Goal: Book appointment/travel/reservation

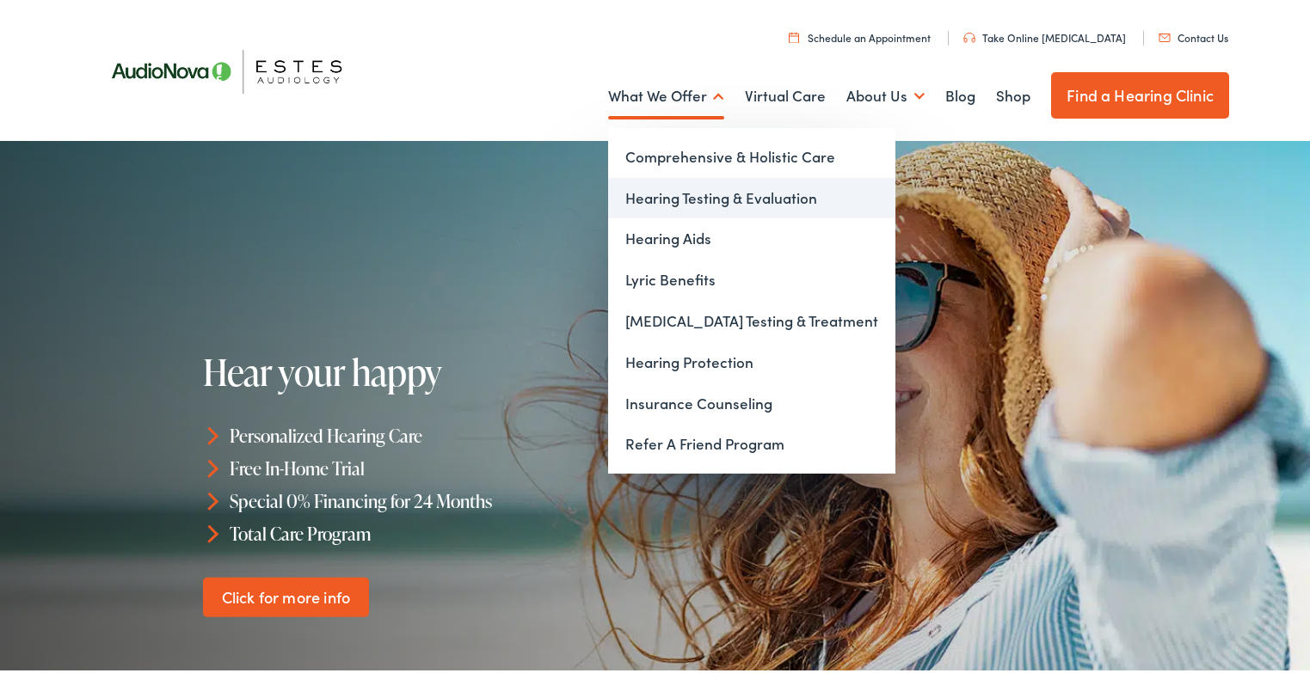
click at [716, 194] on link "Hearing Testing & Evaluation" at bounding box center [751, 195] width 287 height 41
click at [682, 194] on link "Hearing Testing & Evaluation" at bounding box center [751, 195] width 287 height 41
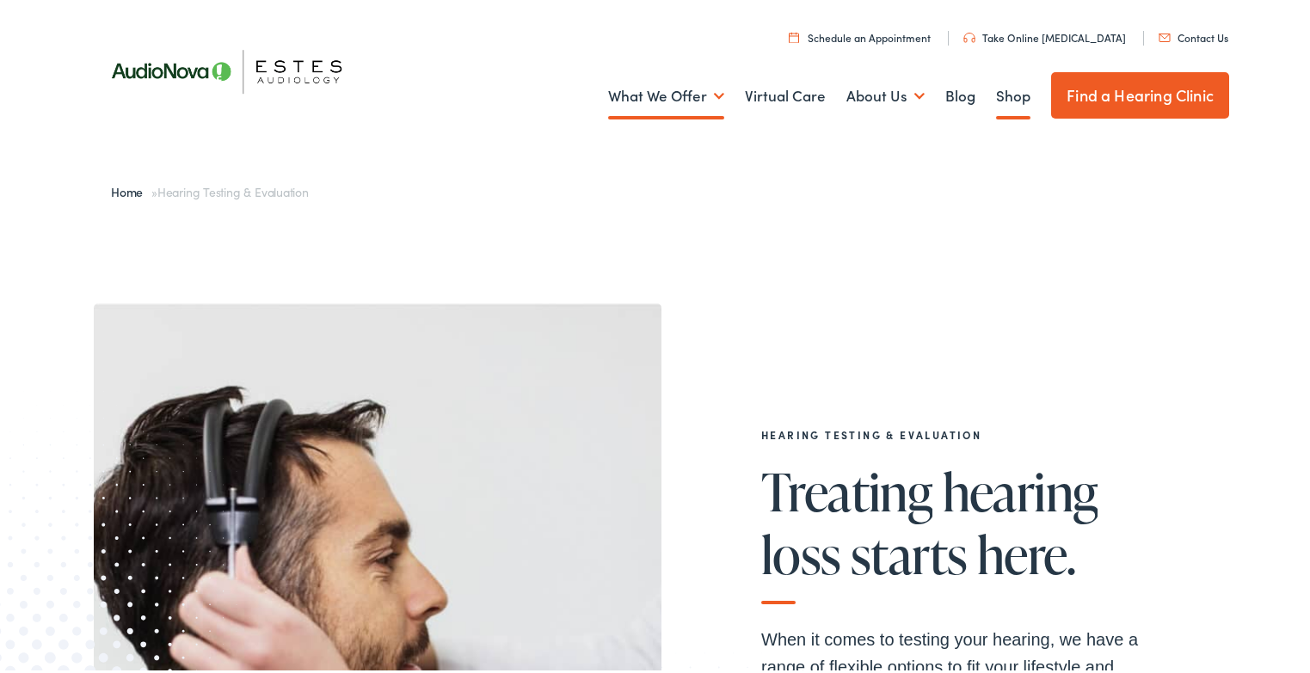
click at [996, 88] on link "Shop" at bounding box center [1013, 93] width 34 height 64
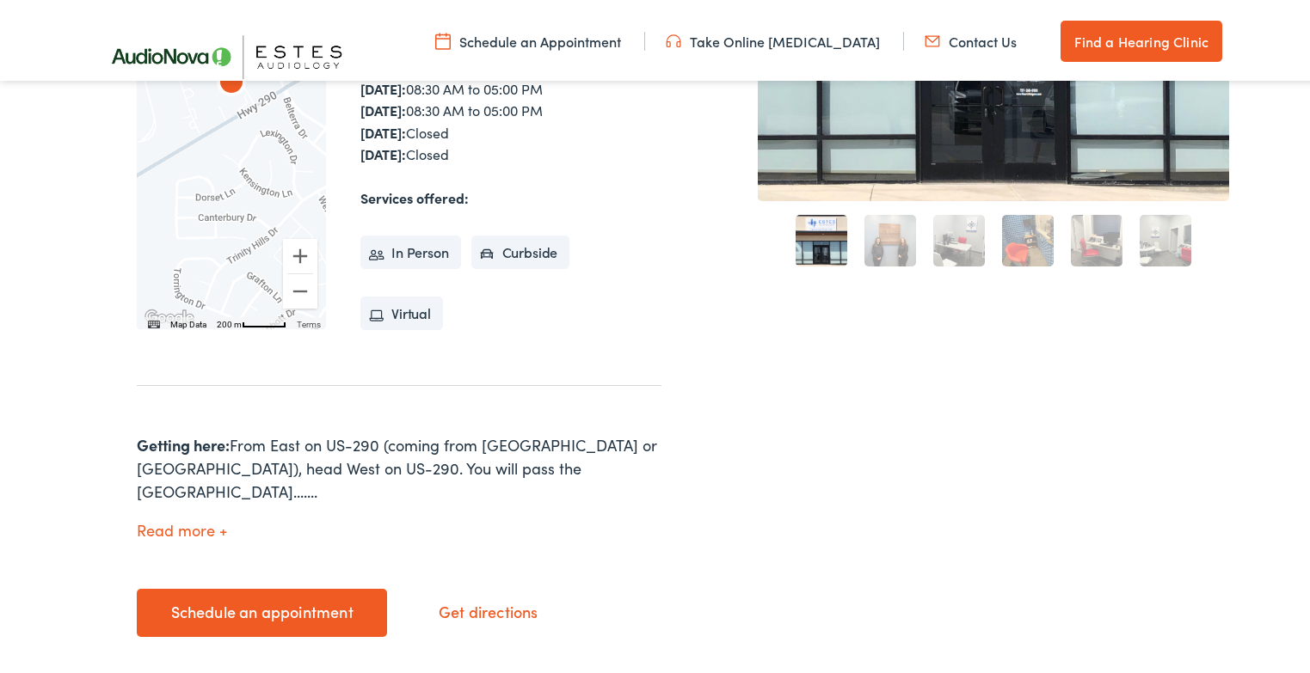
scroll to position [688, 0]
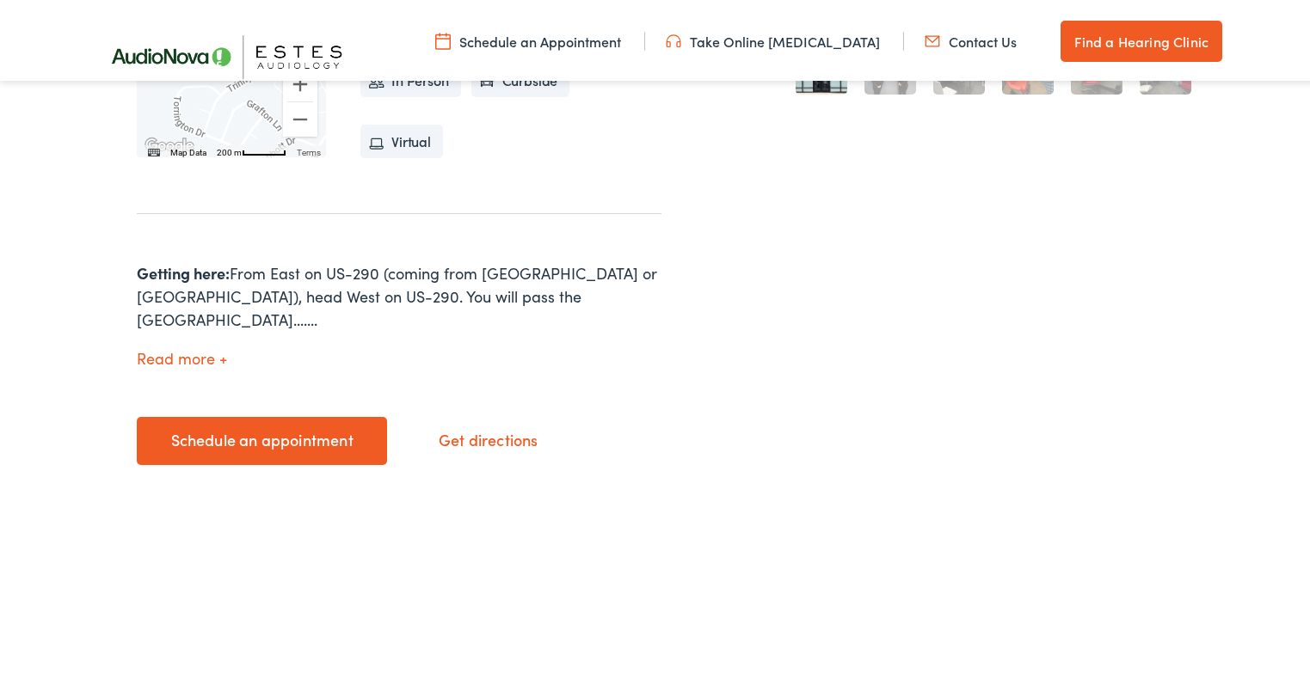
click at [269, 414] on link "Schedule an appointment" at bounding box center [262, 438] width 250 height 48
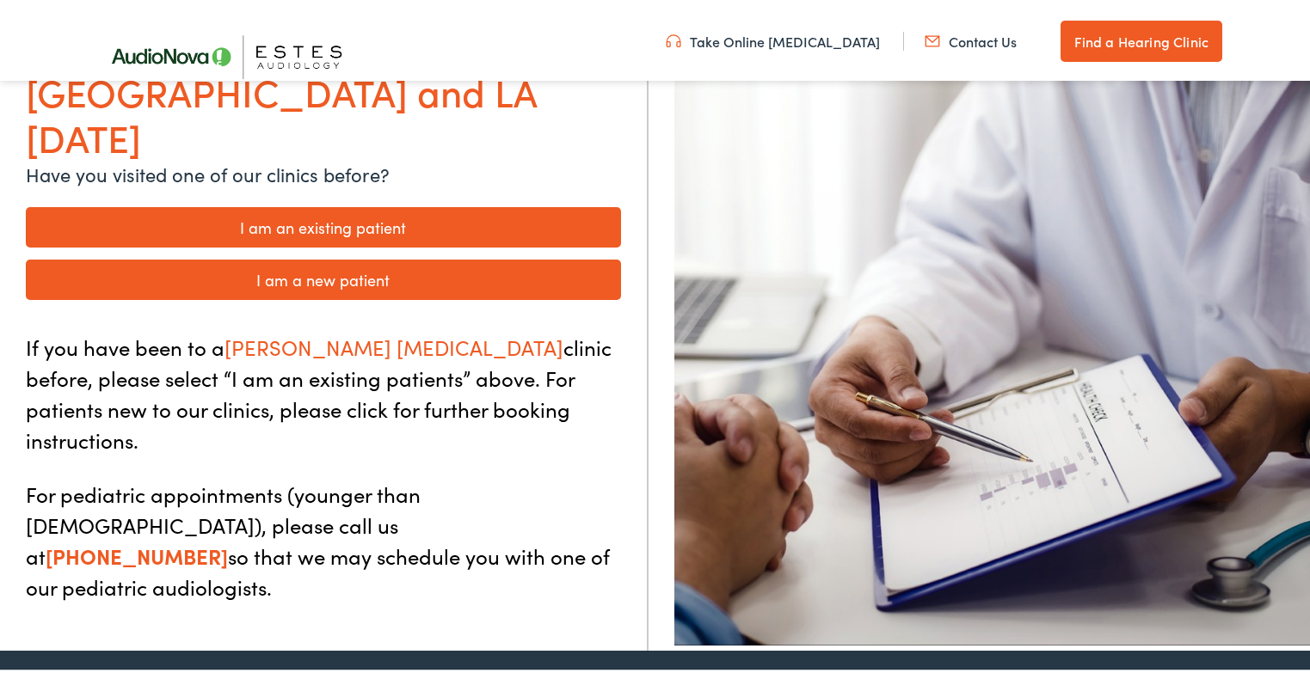
scroll to position [258, 0]
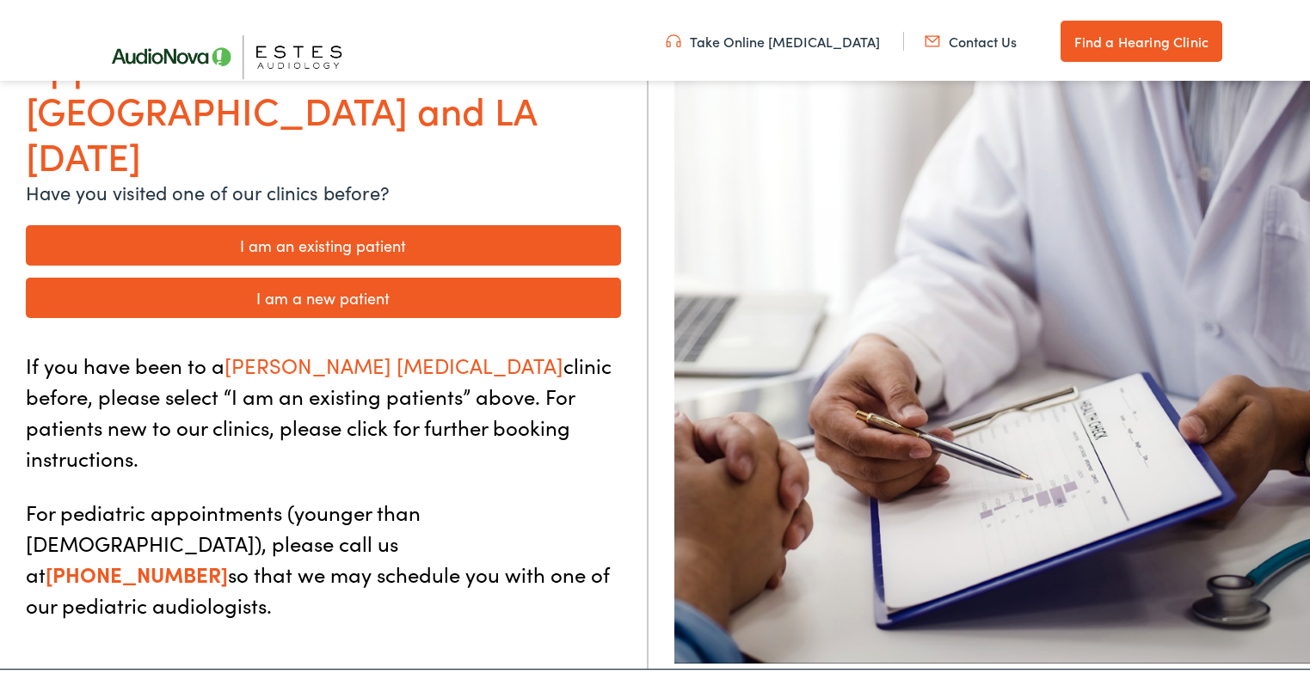
click at [347, 274] on link "I am a new patient" at bounding box center [323, 294] width 595 height 40
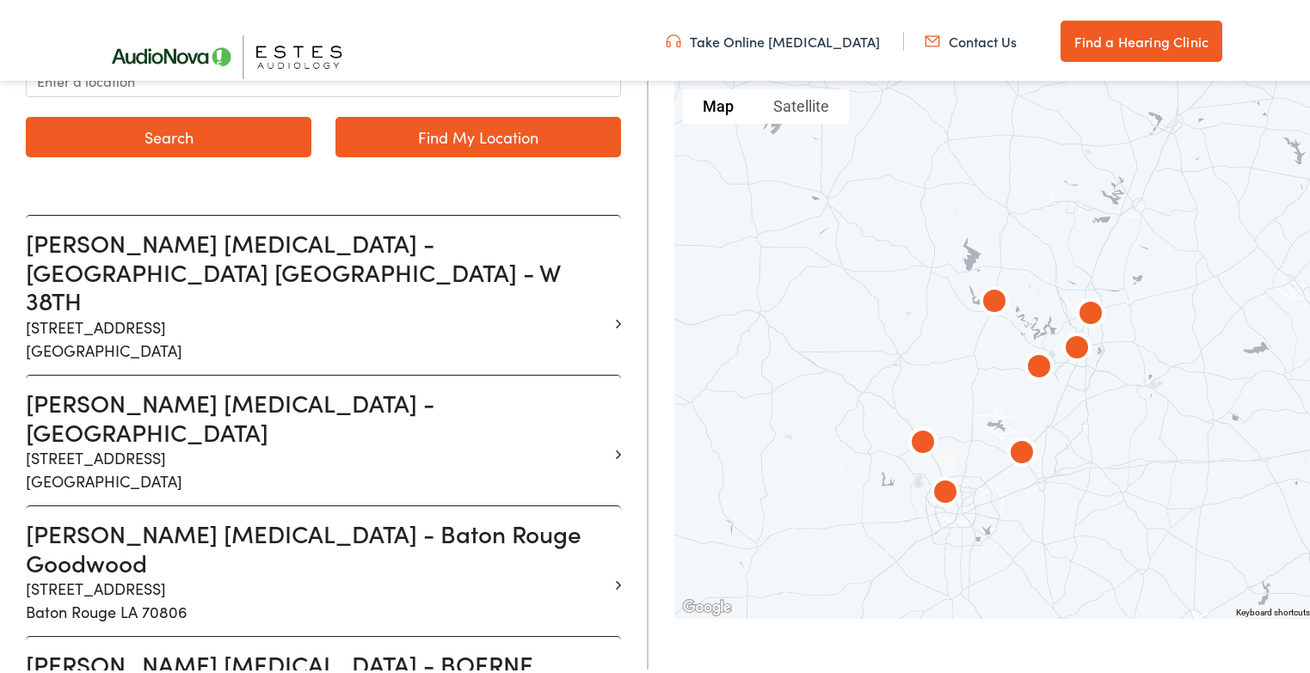
scroll to position [430, 0]
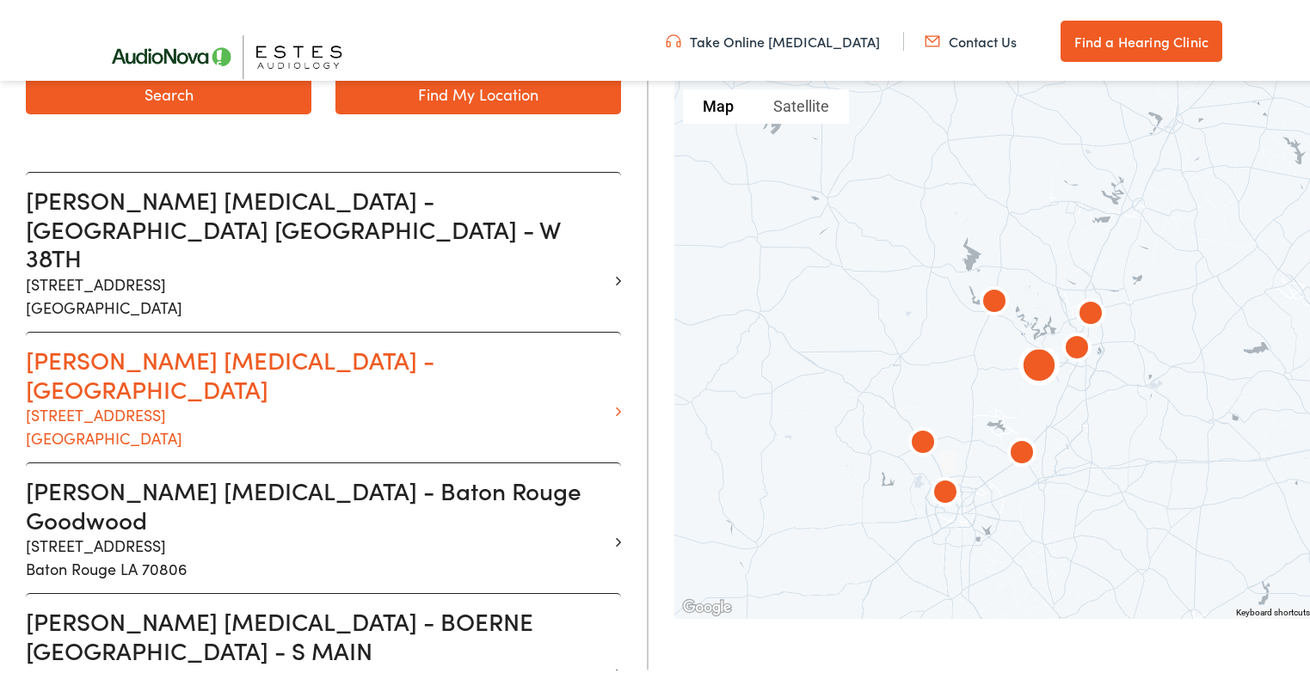
click at [148, 400] on p "13210 W Hwy 290 Suite D Austin TX 78737" at bounding box center [317, 423] width 582 height 46
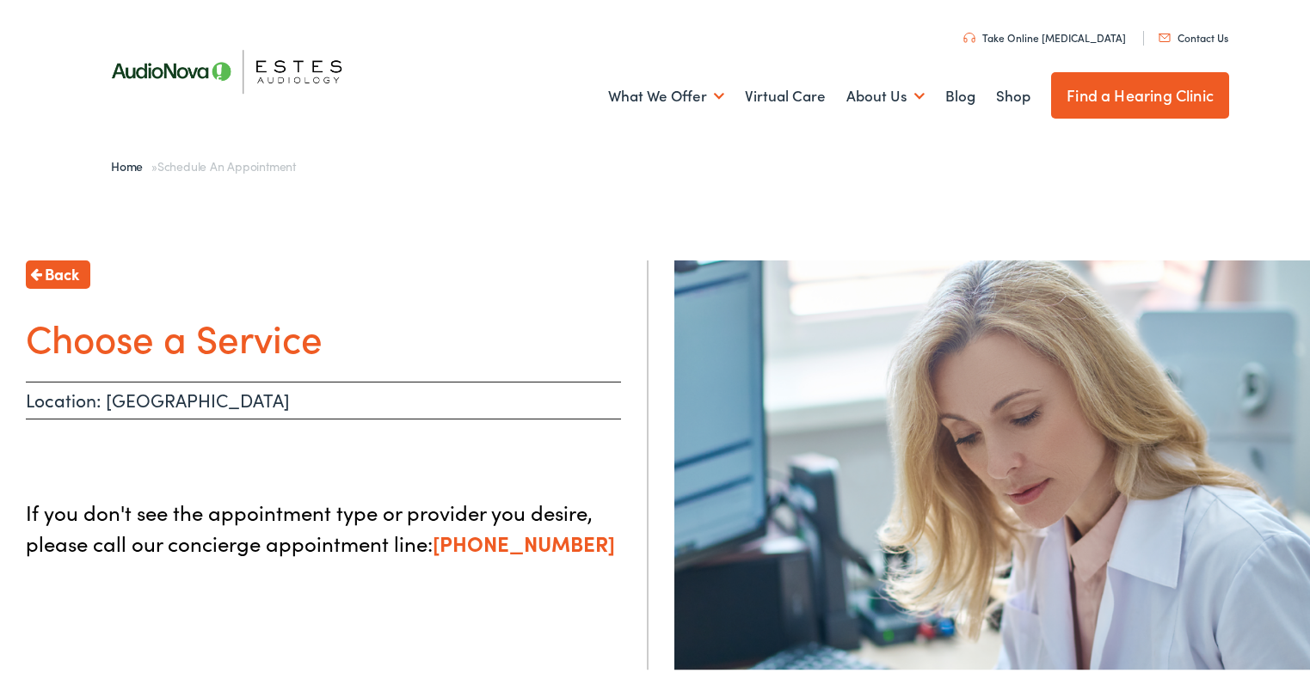
click at [154, 408] on p "Location: Dripping Springs" at bounding box center [323, 397] width 595 height 38
click at [171, 336] on h1 "Choose a Service" at bounding box center [323, 334] width 595 height 46
click at [68, 269] on span "Back" at bounding box center [62, 270] width 34 height 23
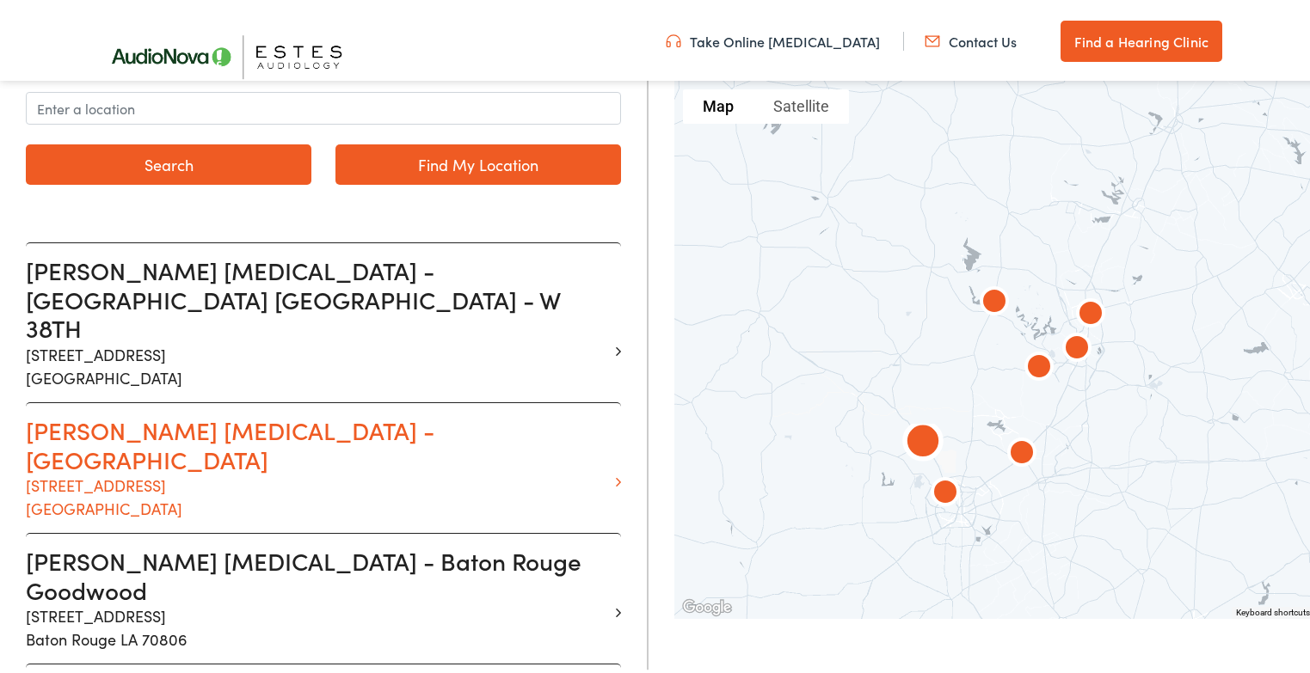
scroll to position [344, 0]
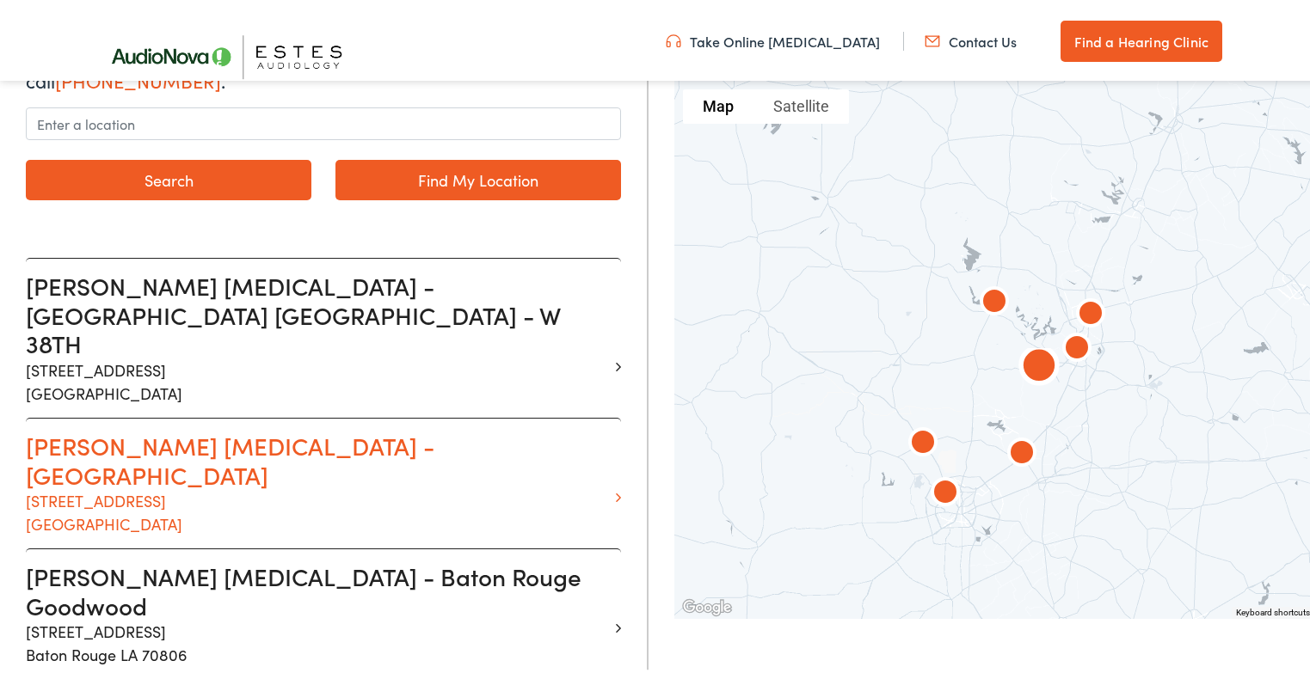
click at [124, 428] on h3 "Estes Audiology - Dripping Springs" at bounding box center [317, 457] width 582 height 58
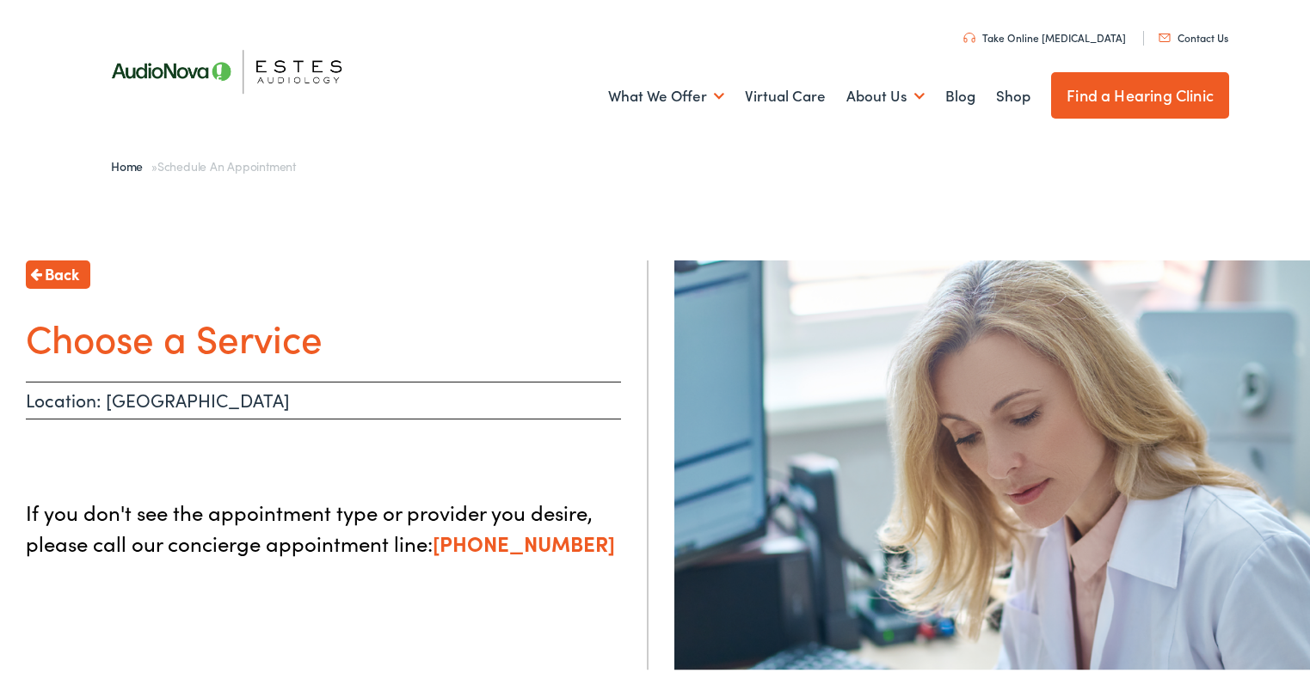
click at [165, 392] on p "Location: Dripping Springs" at bounding box center [323, 397] width 595 height 38
click at [169, 333] on h1 "Choose a Service" at bounding box center [323, 334] width 595 height 46
click at [212, 338] on h1 "Choose a Service" at bounding box center [323, 334] width 595 height 46
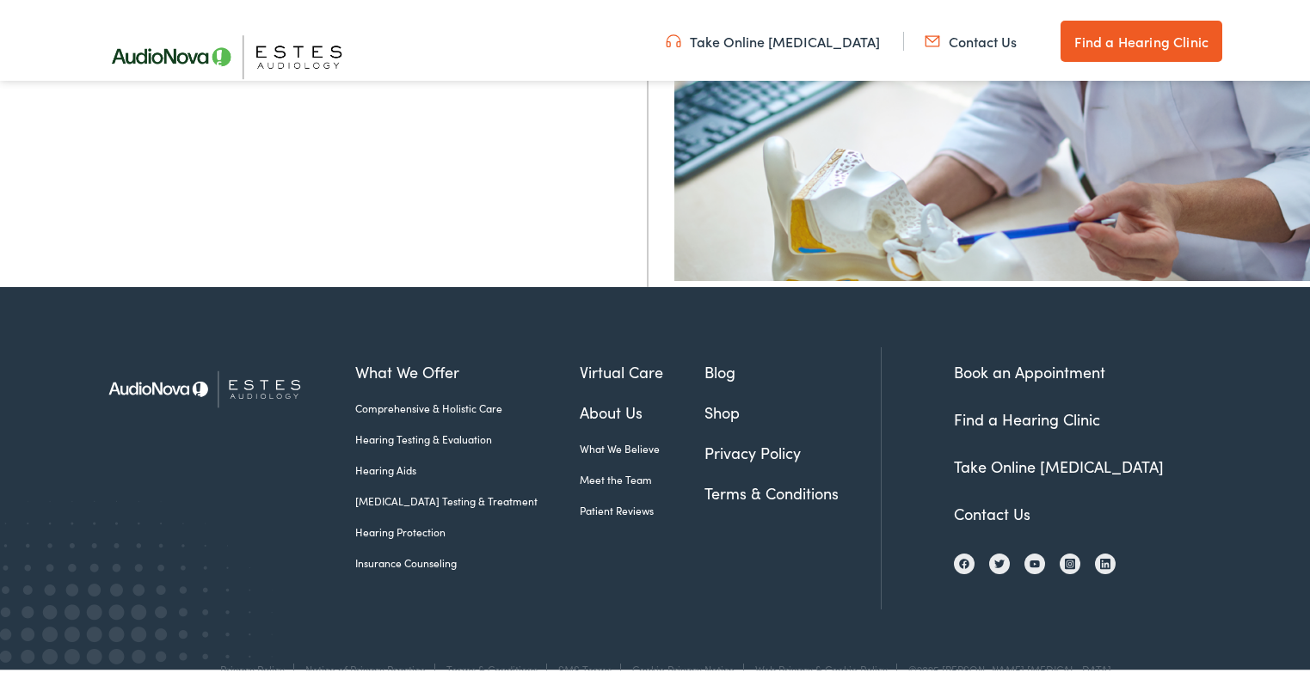
scroll to position [673, 0]
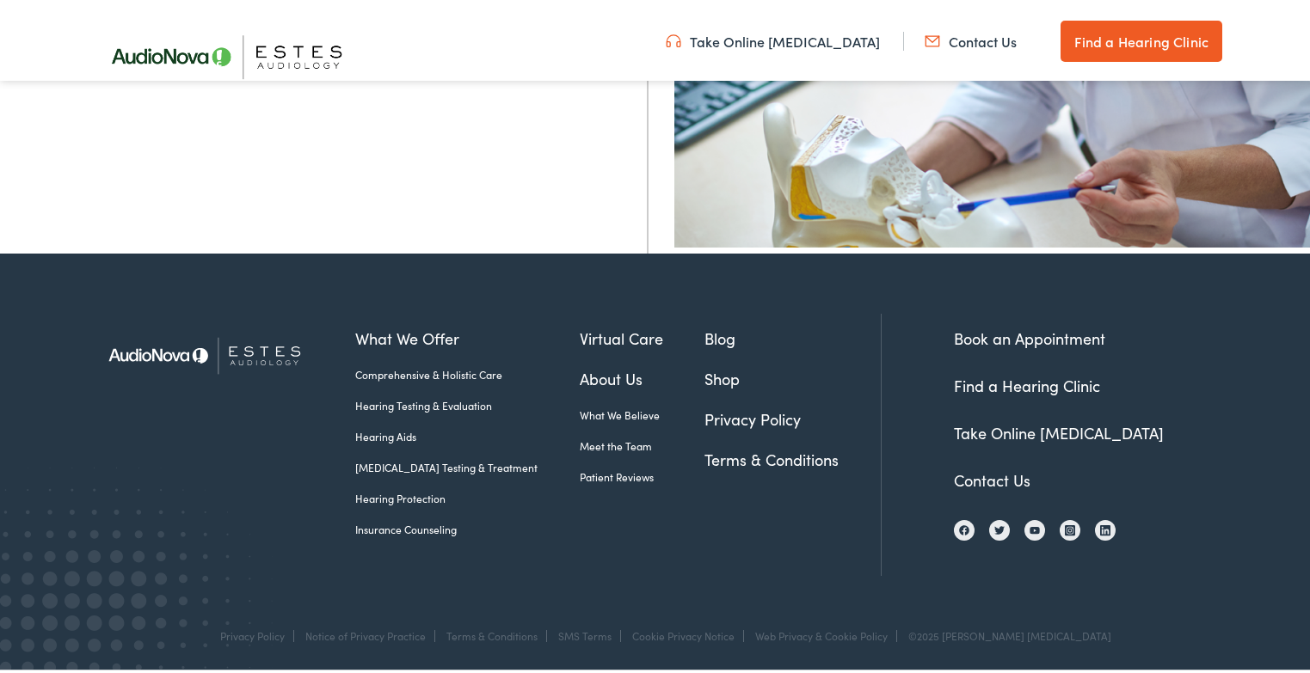
click at [1040, 332] on link "Book an Appointment" at bounding box center [1029, 335] width 151 height 22
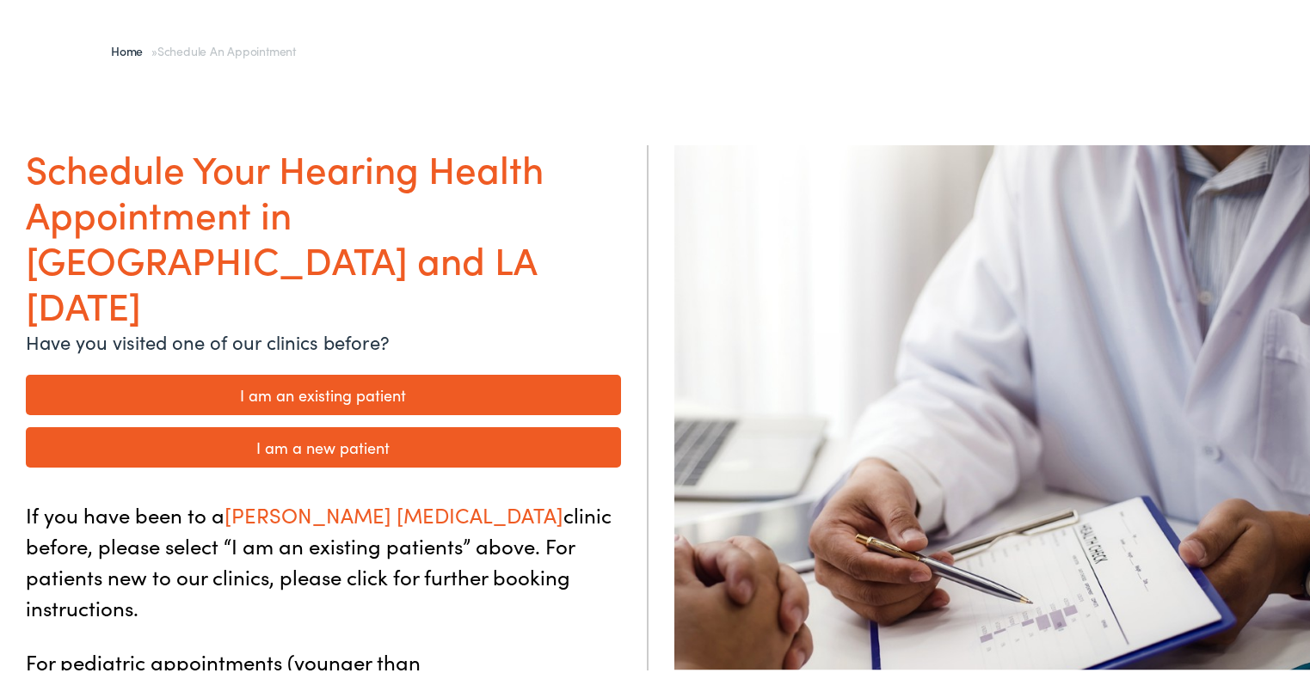
scroll to position [86, 0]
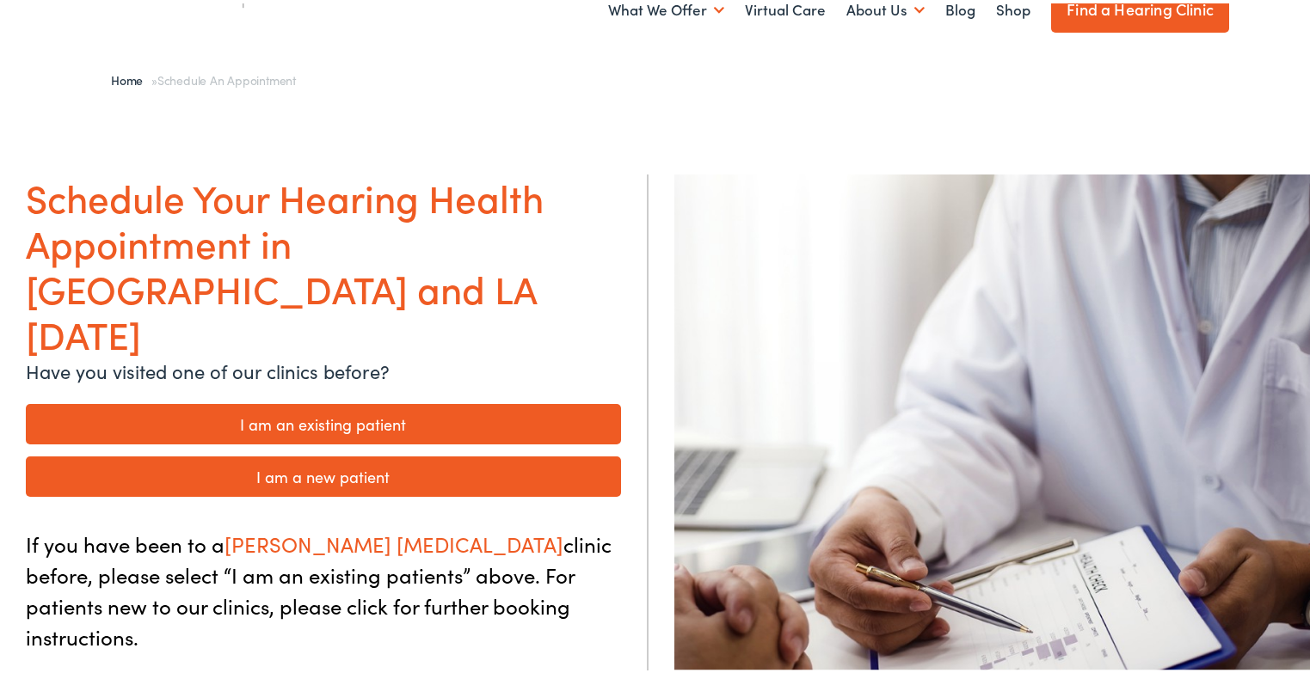
click at [340, 453] on link "I am a new patient" at bounding box center [323, 473] width 595 height 40
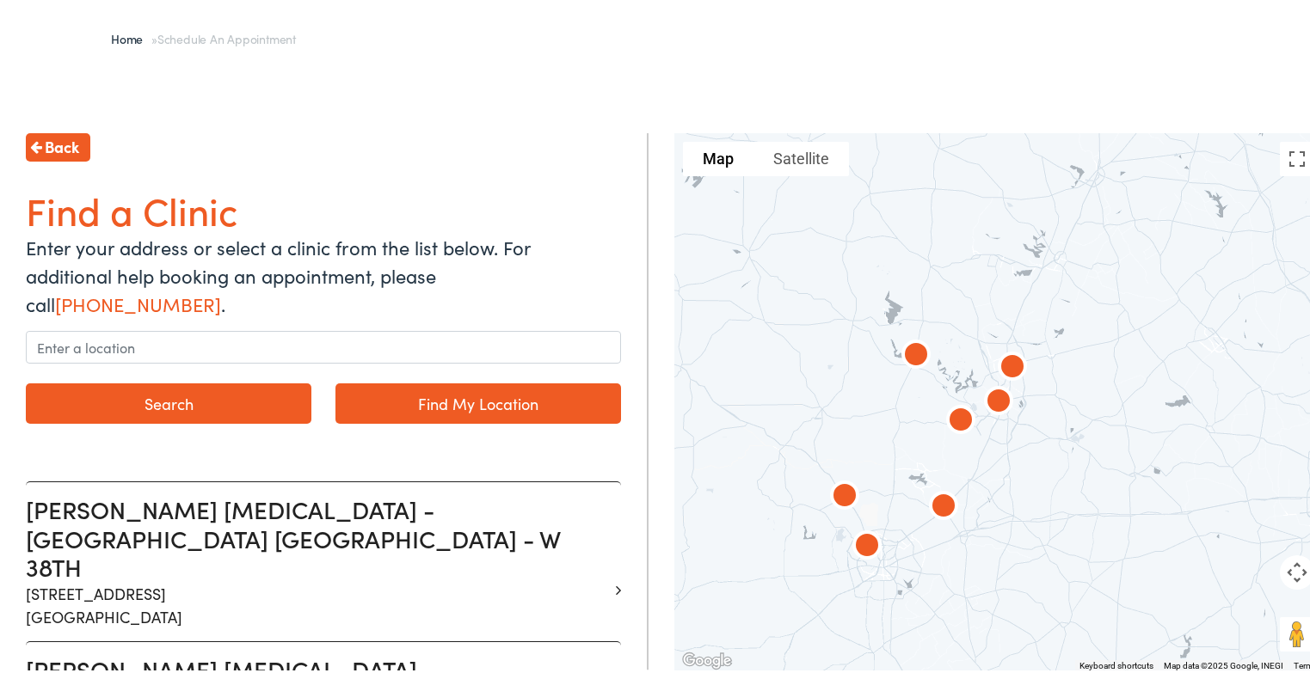
scroll to position [172, 0]
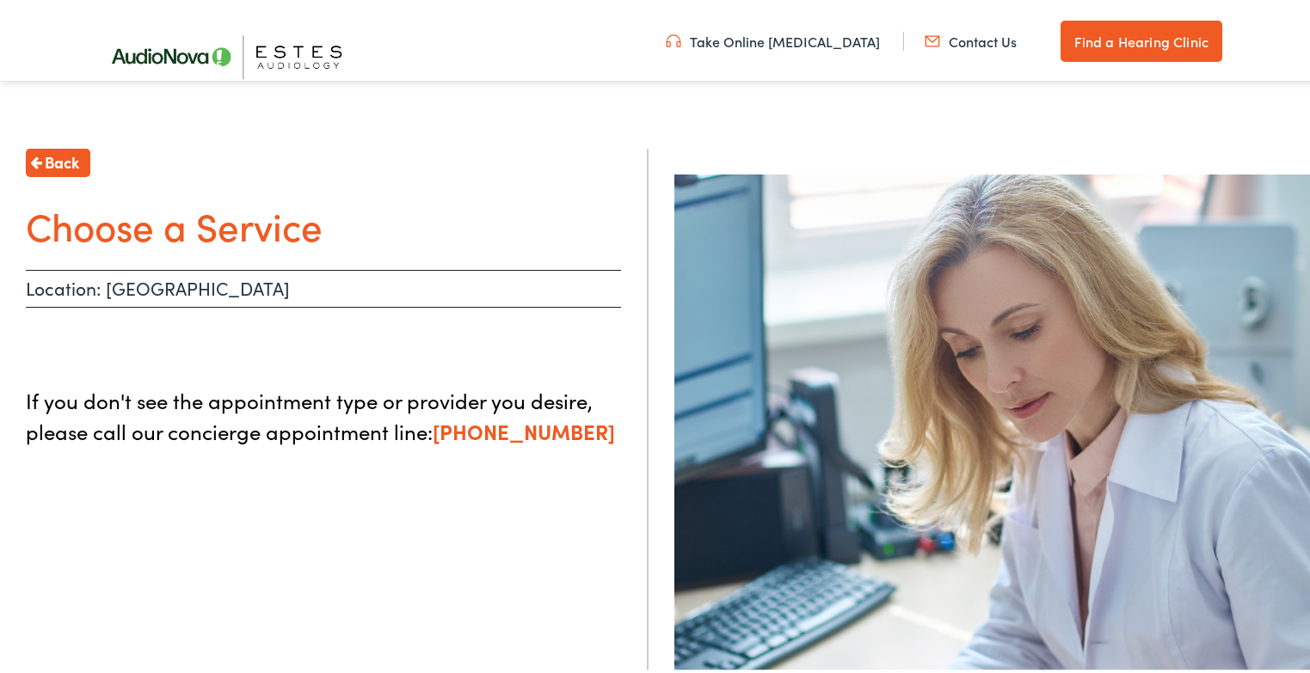
scroll to position [86, 0]
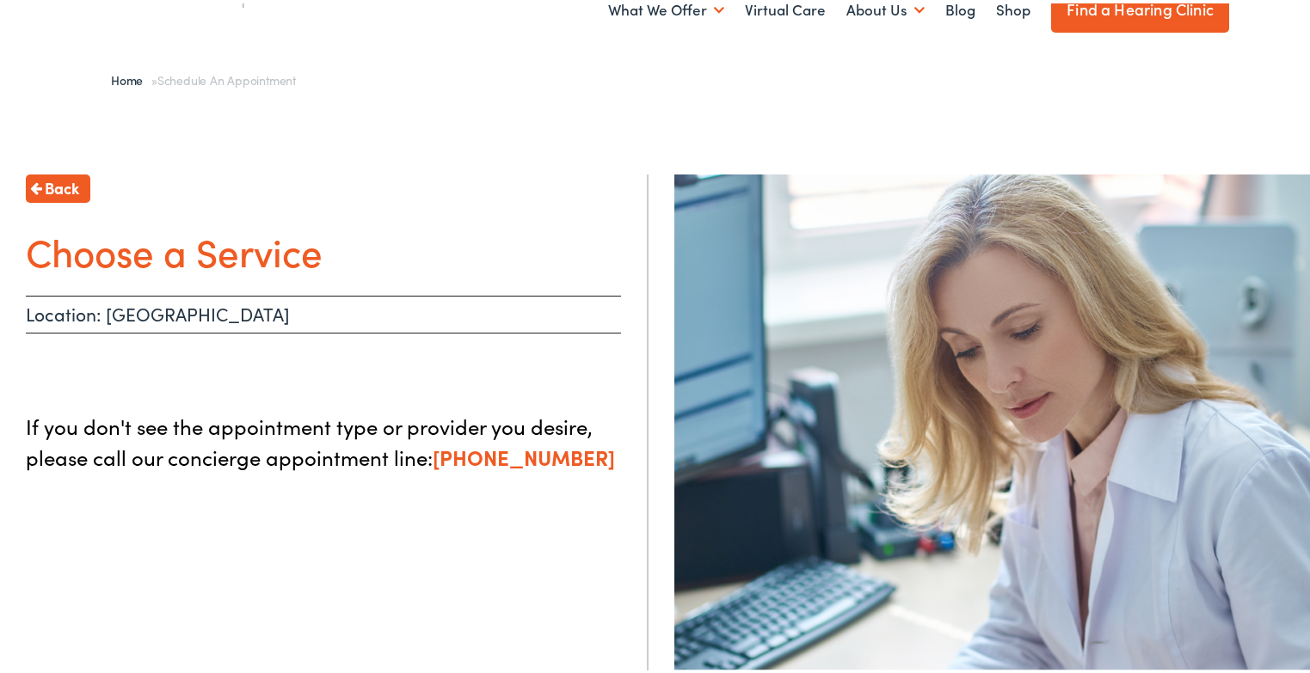
click at [149, 261] on h1 "Choose a Service" at bounding box center [323, 248] width 595 height 46
click at [67, 184] on span "Back" at bounding box center [62, 184] width 34 height 23
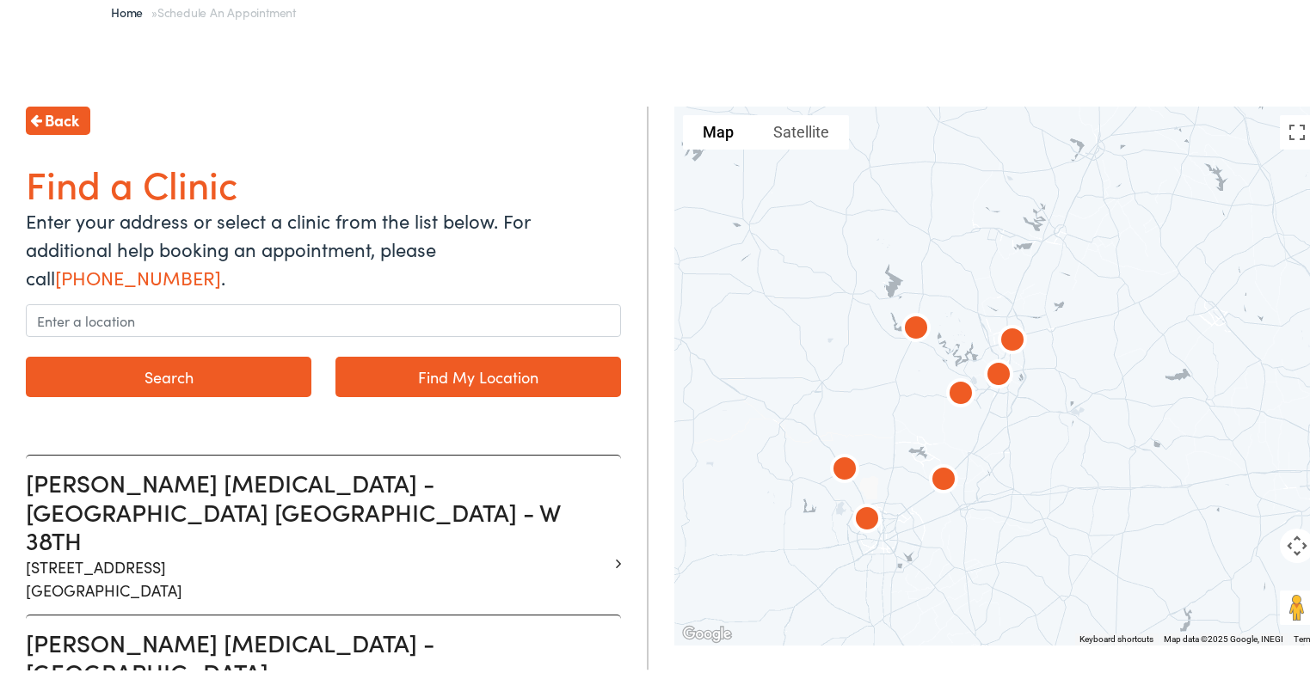
scroll to position [172, 0]
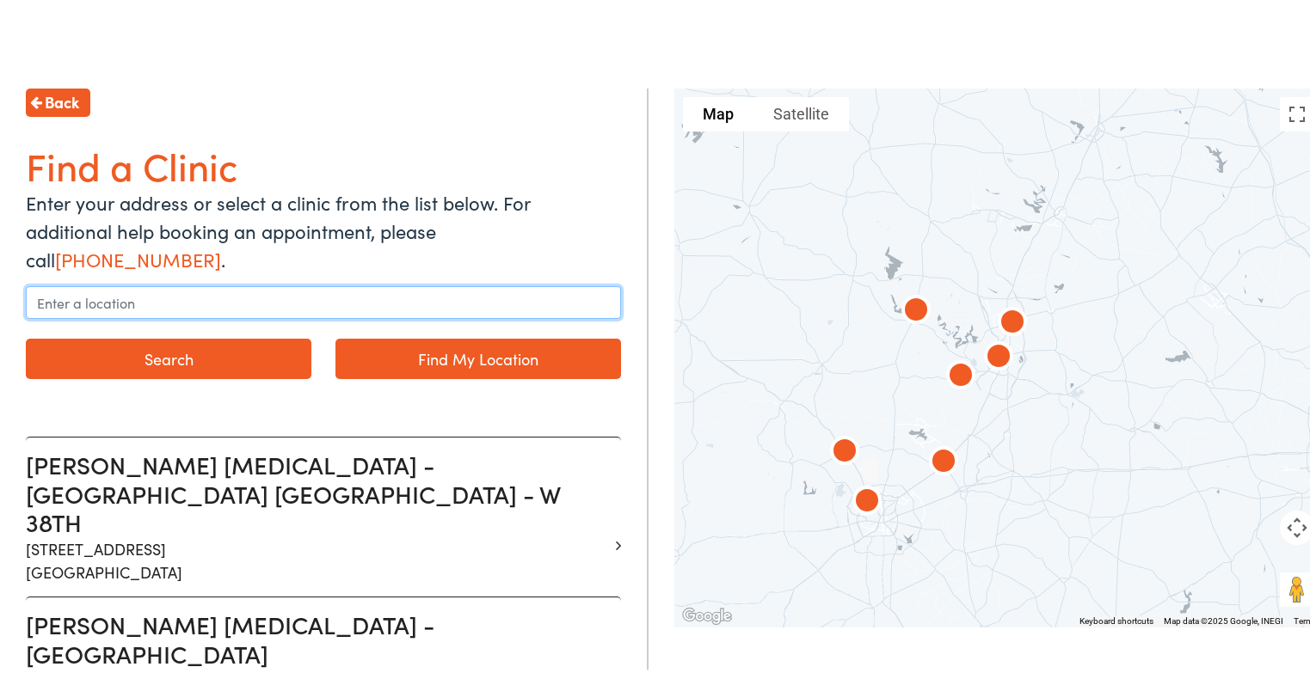
click at [62, 283] on input "text" at bounding box center [323, 299] width 595 height 33
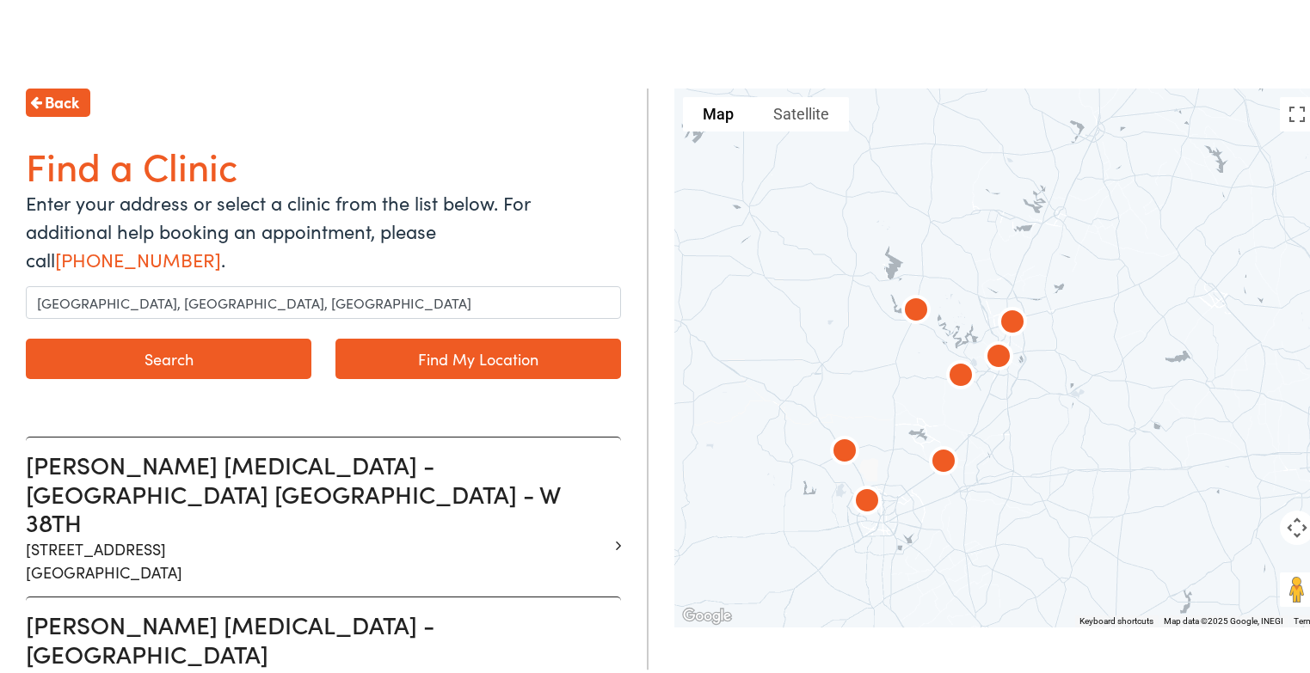
click at [495, 335] on link "Find My Location" at bounding box center [478, 355] width 286 height 40
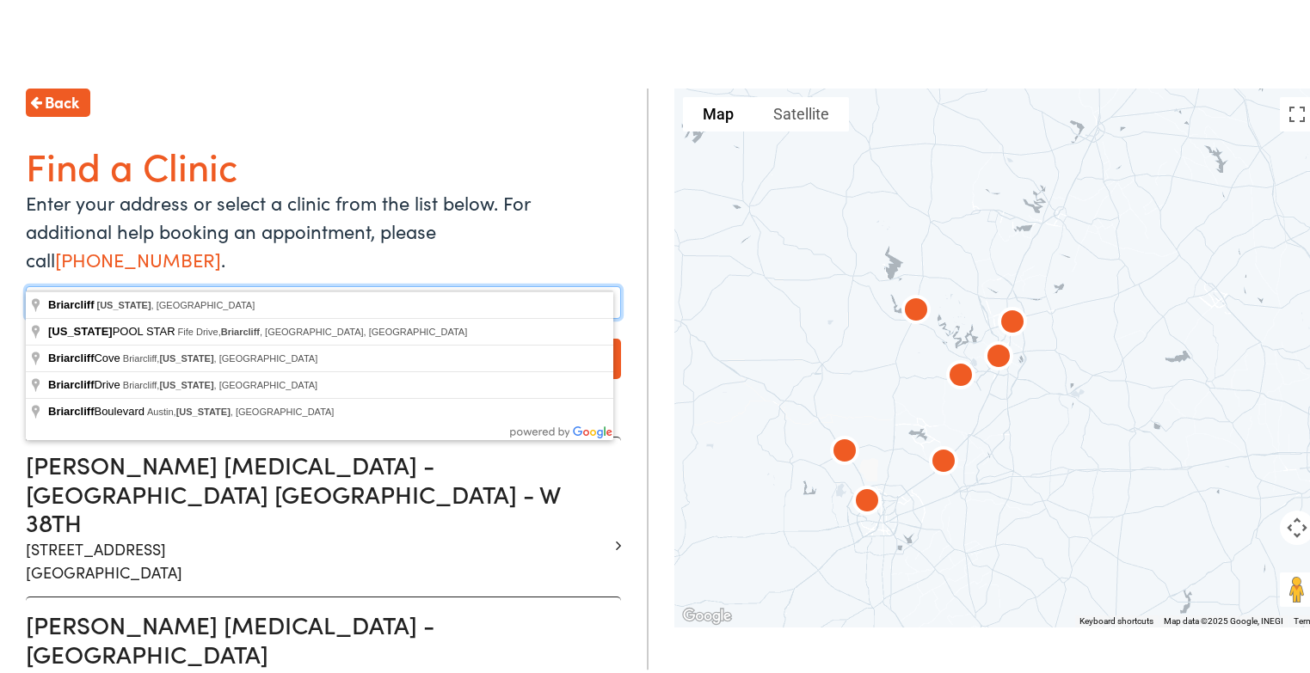
drag, startPoint x: 169, startPoint y: 271, endPoint x: -18, endPoint y: 250, distance: 188.6
click at [363, 180] on h1 "Find a Clinic" at bounding box center [323, 162] width 595 height 46
drag, startPoint x: 247, startPoint y: 270, endPoint x: -49, endPoint y: 259, distance: 296.1
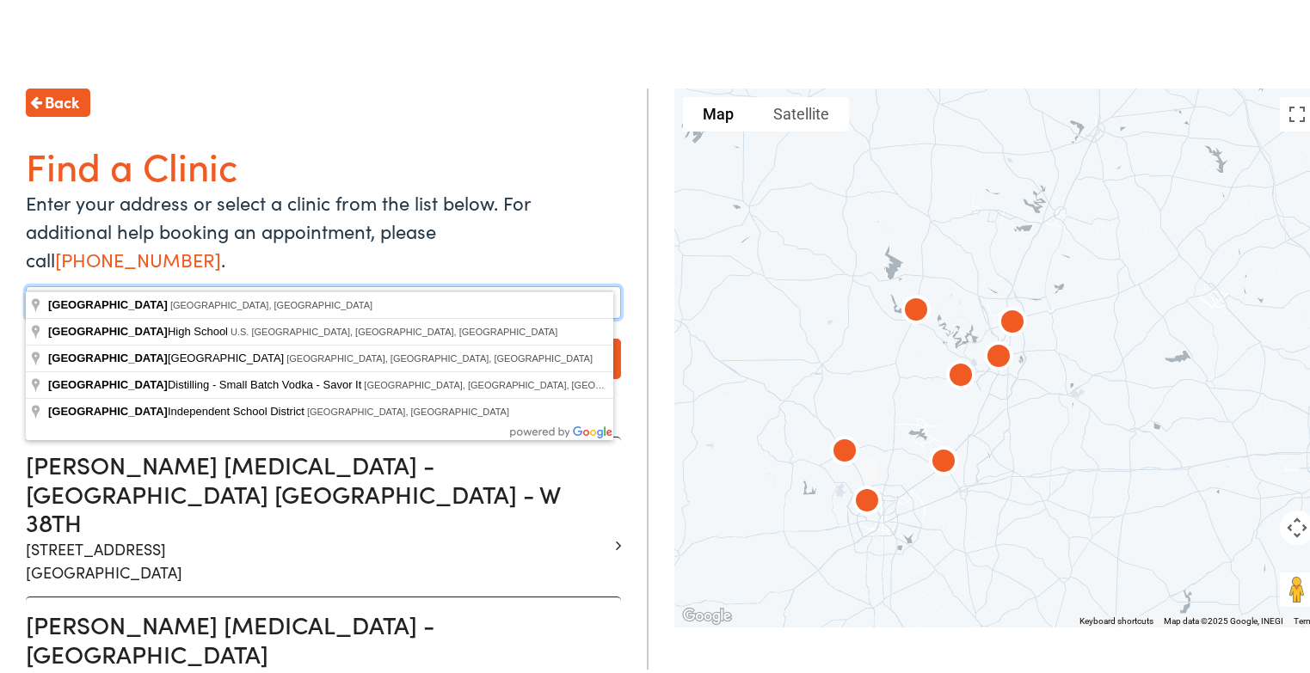
type input "Dripping Springs"
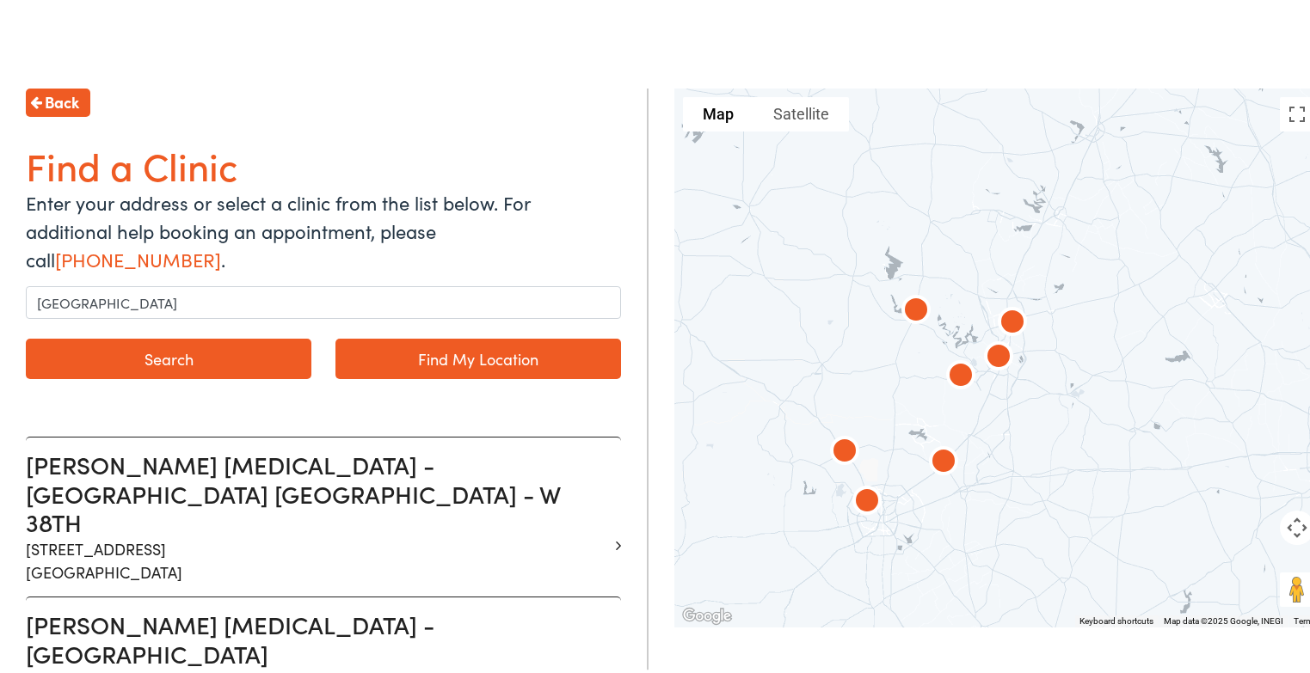
click at [151, 337] on button "Search" at bounding box center [169, 355] width 286 height 40
click at [161, 335] on button "Search" at bounding box center [169, 355] width 286 height 40
click at [162, 335] on button "Search" at bounding box center [169, 355] width 286 height 40
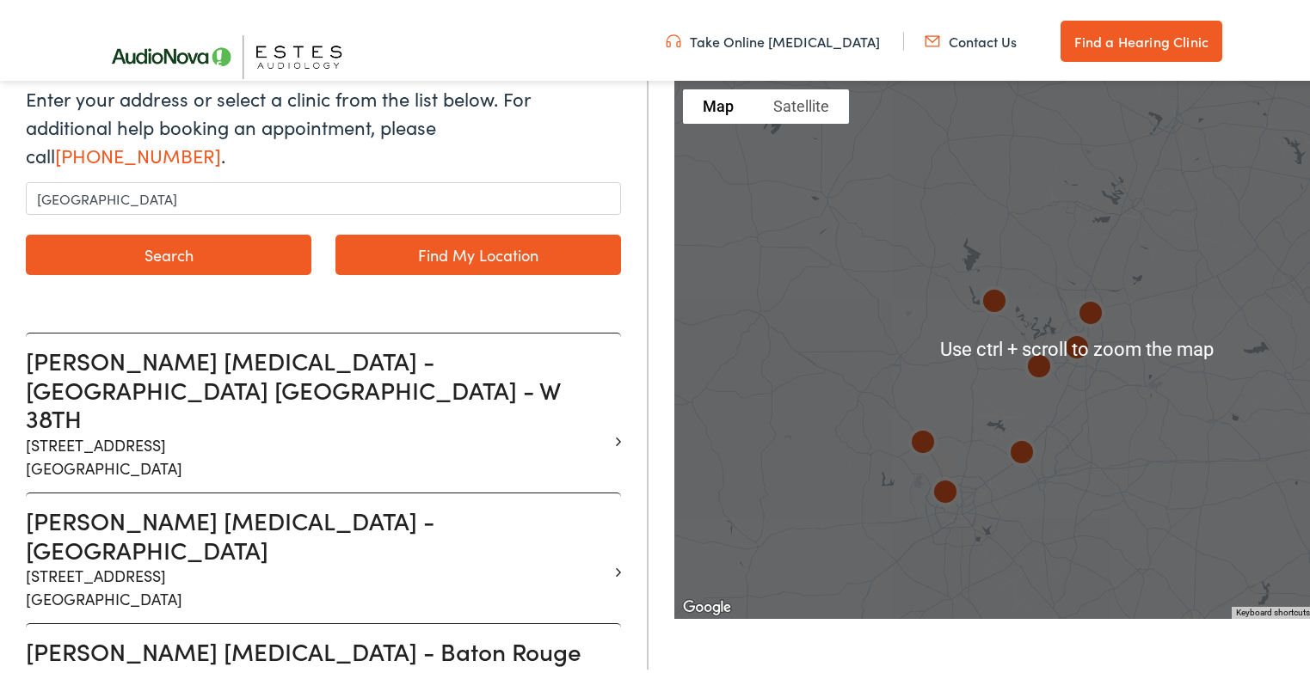
scroll to position [344, 0]
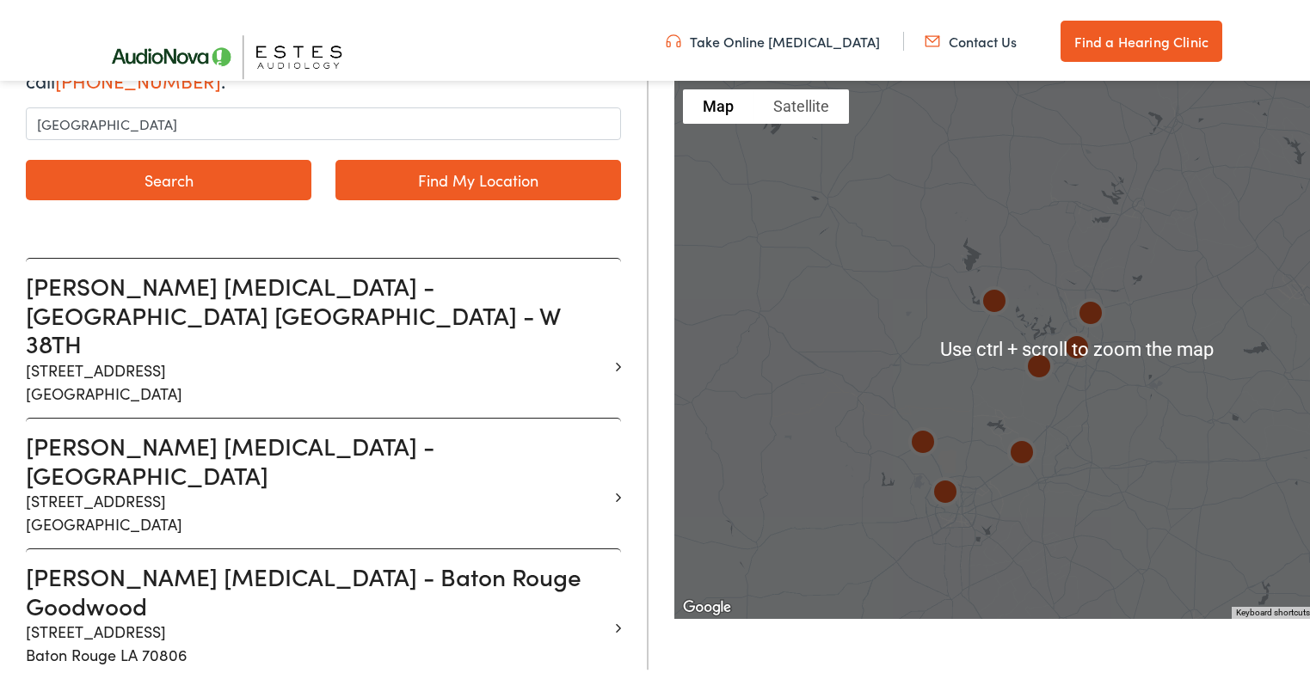
click at [1107, 436] on div at bounding box center [1076, 346] width 805 height 538
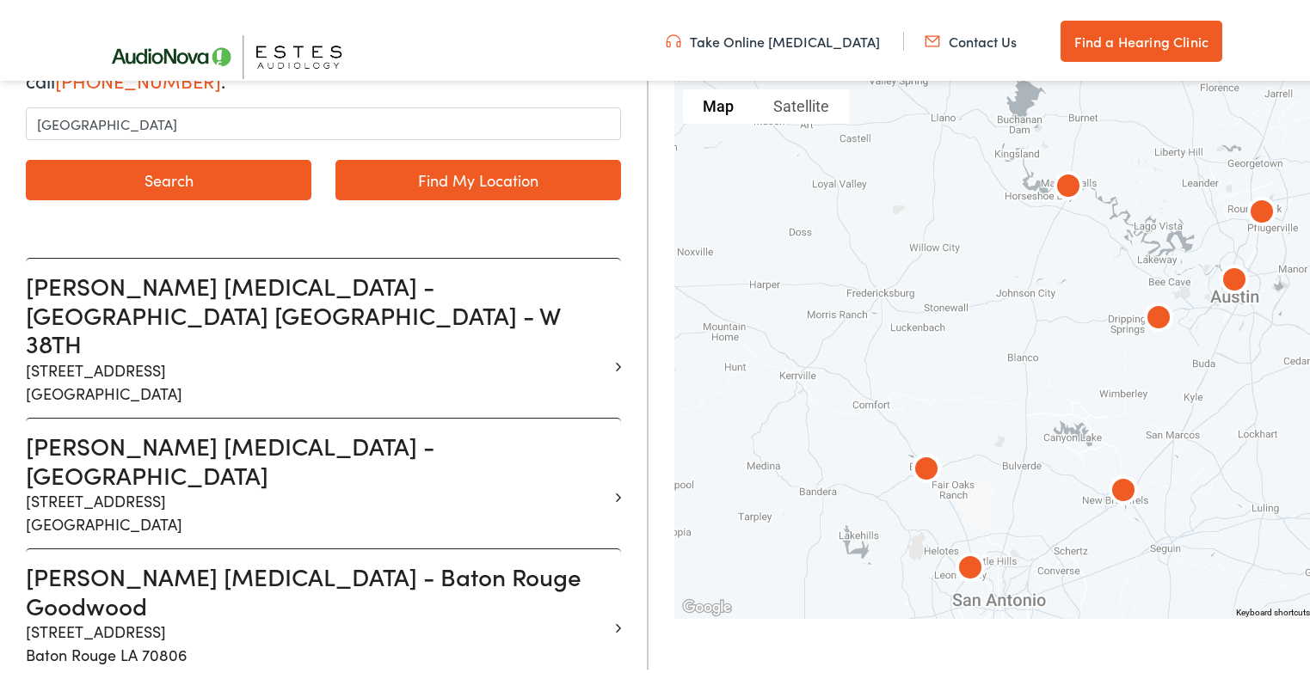
click at [1031, 445] on div at bounding box center [1076, 346] width 805 height 538
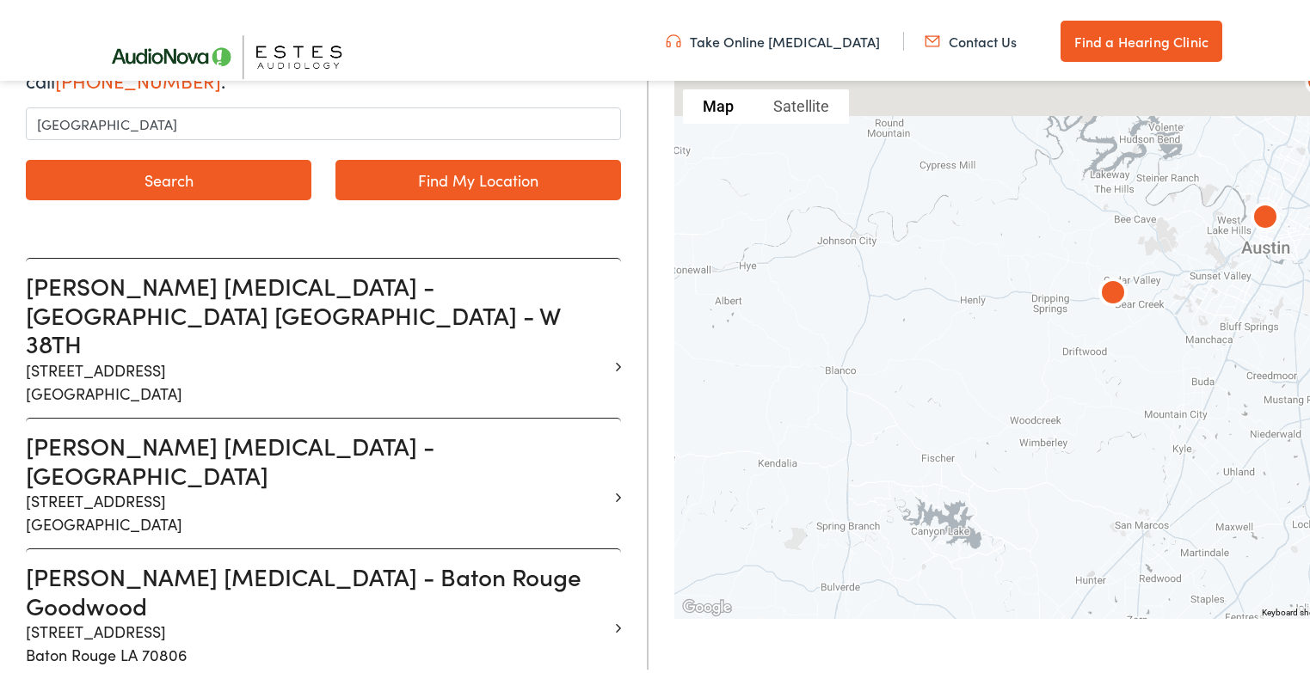
drag, startPoint x: 1209, startPoint y: 286, endPoint x: 966, endPoint y: 420, distance: 278.0
click at [976, 420] on div at bounding box center [1076, 346] width 805 height 538
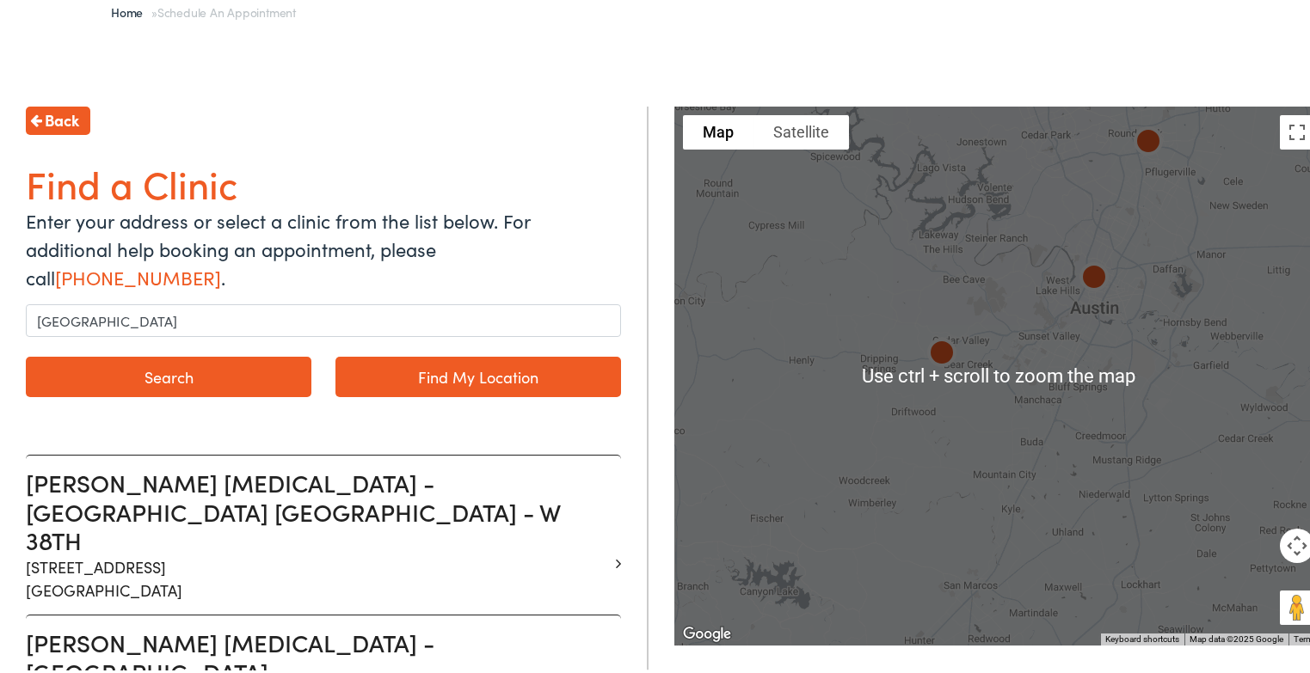
scroll to position [172, 0]
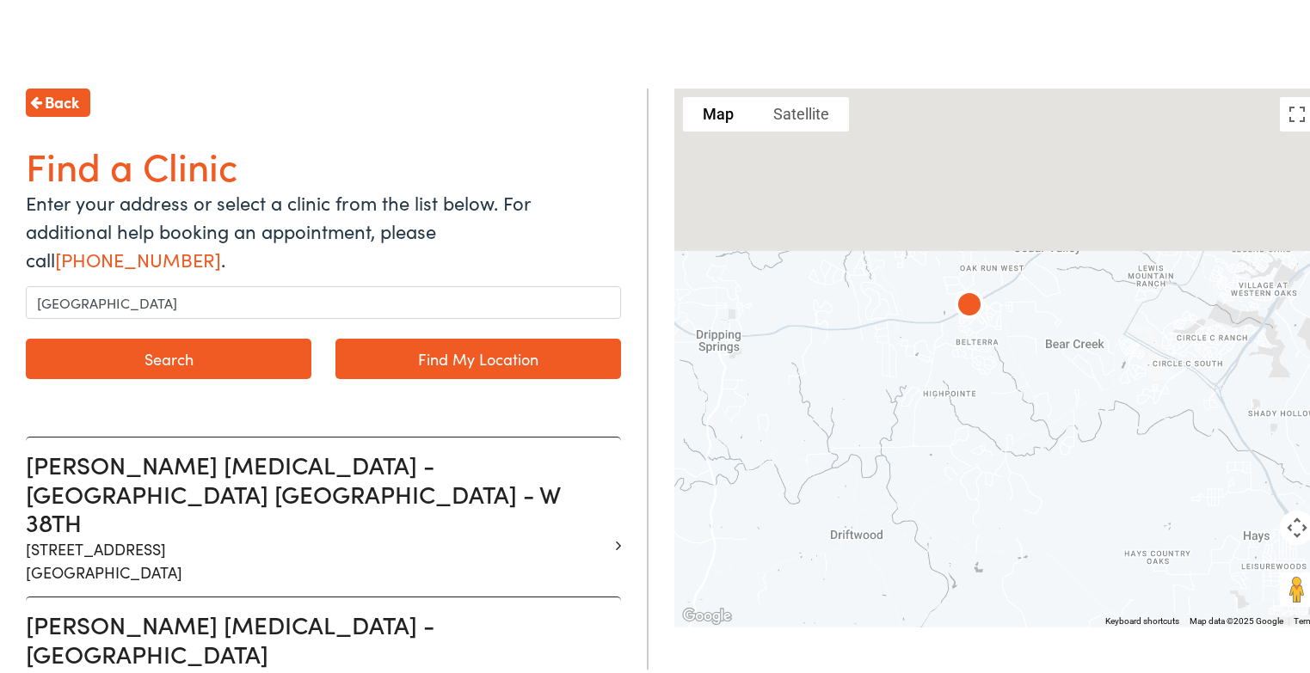
drag, startPoint x: 963, startPoint y: 247, endPoint x: 962, endPoint y: 568, distance: 320.8
click at [962, 568] on div at bounding box center [998, 354] width 649 height 538
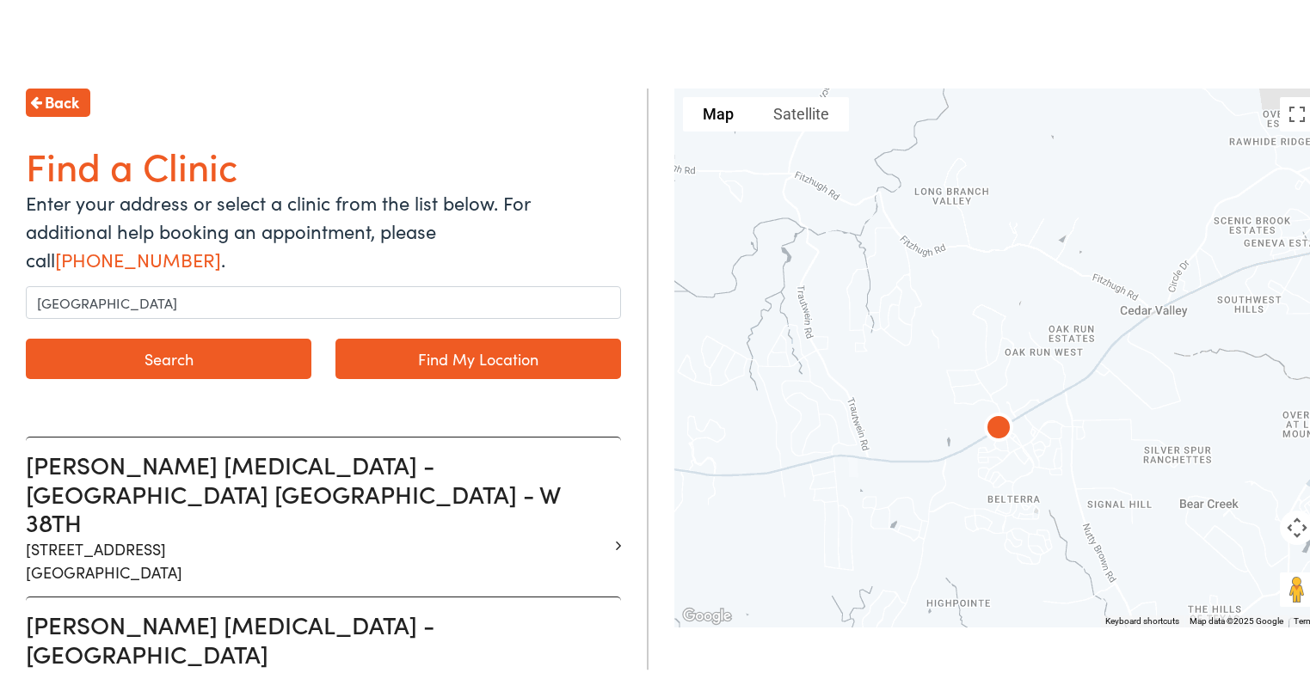
click at [993, 421] on img at bounding box center [998, 426] width 55 height 55
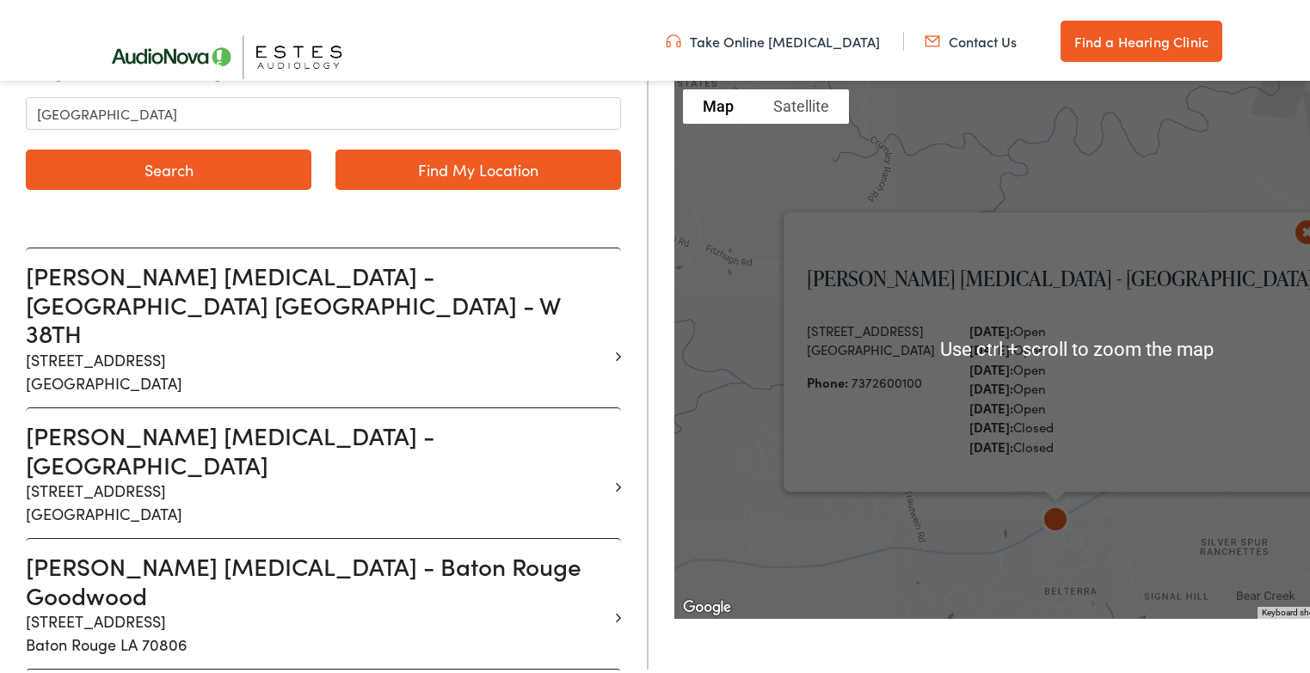
scroll to position [335, 0]
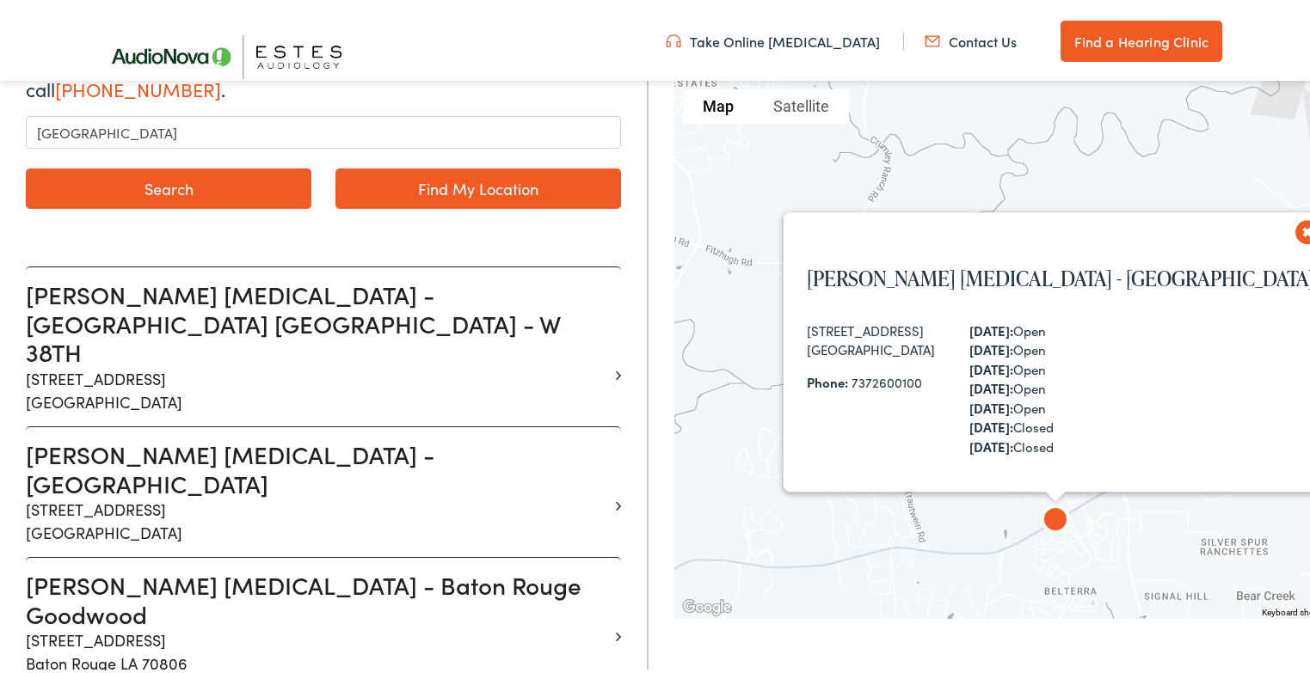
click at [1282, 218] on button "Close" at bounding box center [1302, 233] width 41 height 41
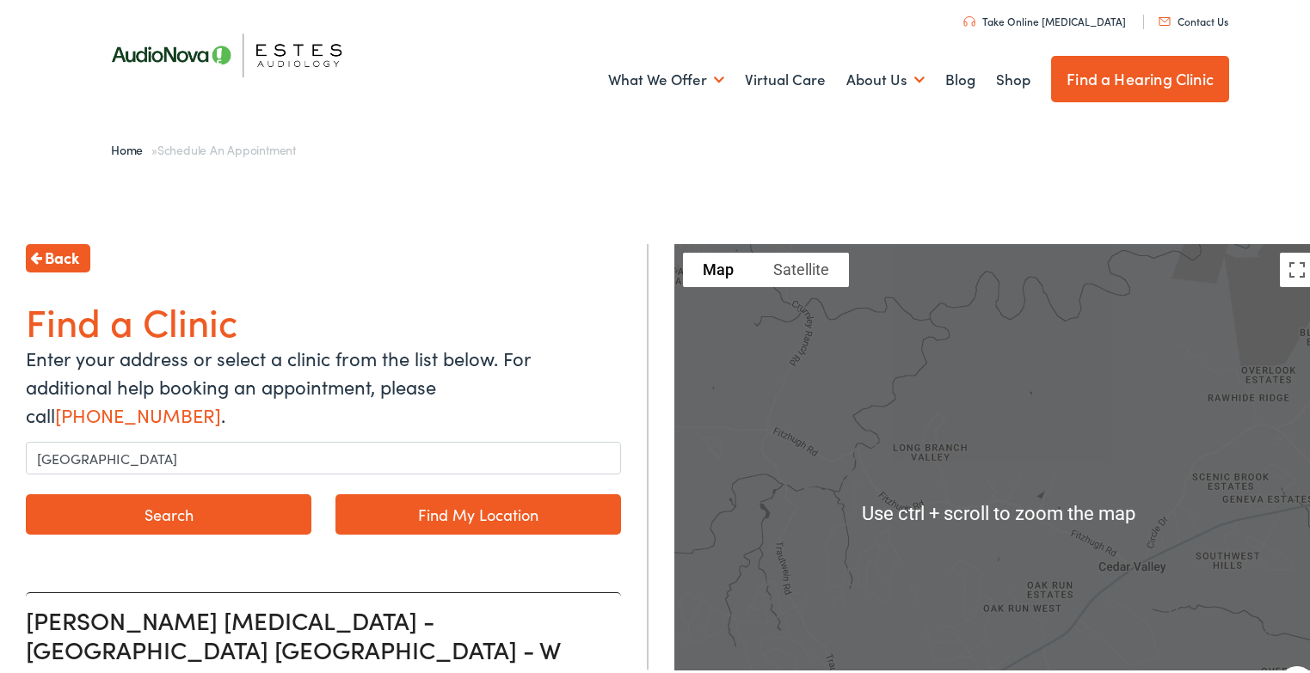
scroll to position [0, 0]
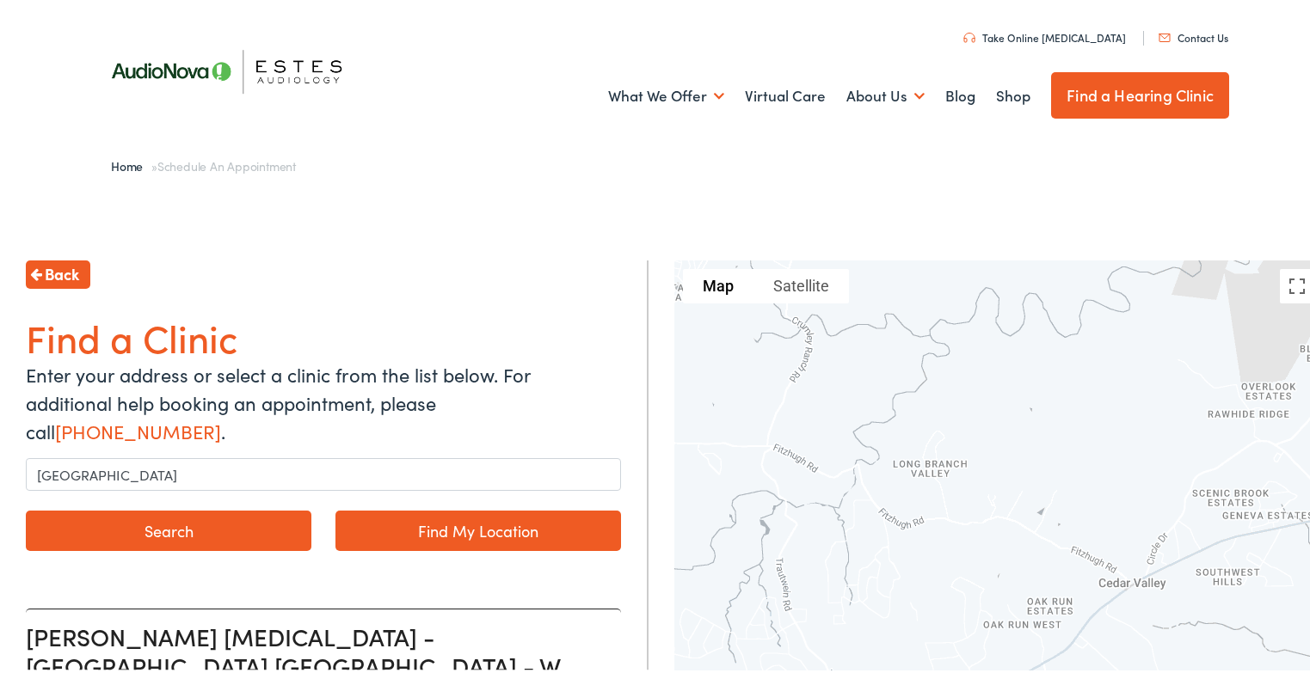
click at [1046, 30] on link "Take Online [MEDICAL_DATA]" at bounding box center [1044, 34] width 163 height 15
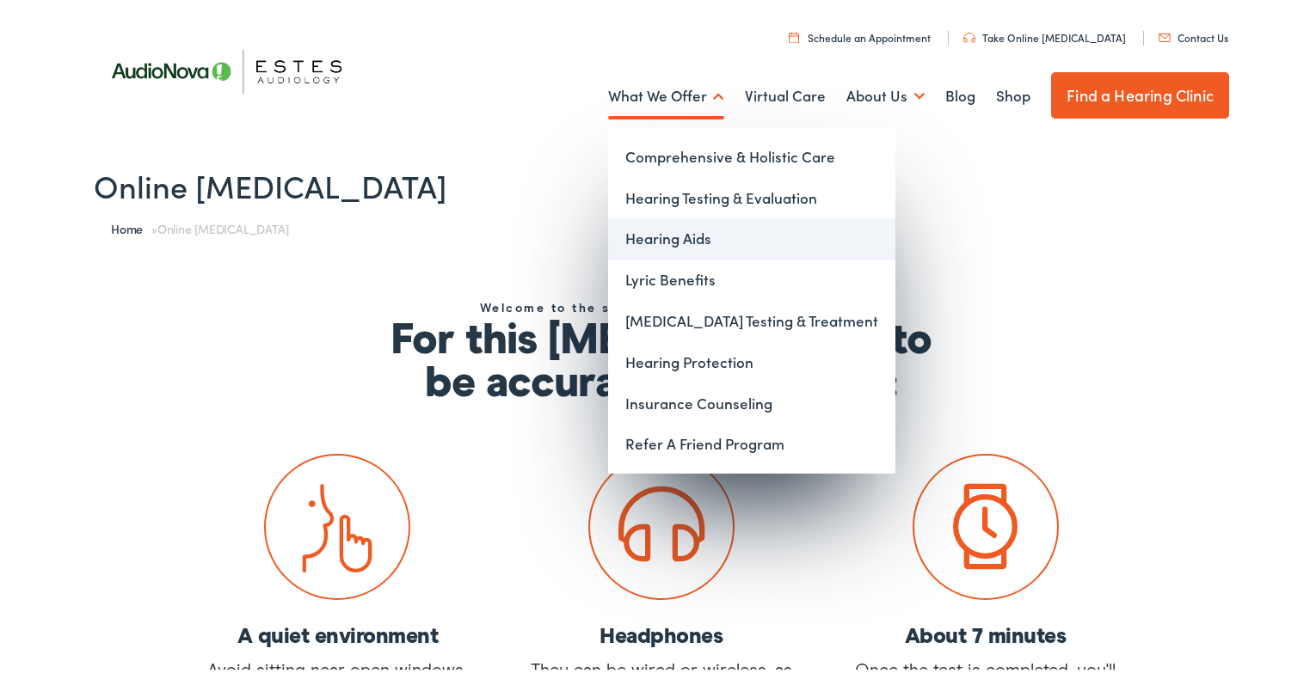
click at [643, 237] on link "Hearing Aids" at bounding box center [751, 235] width 287 height 41
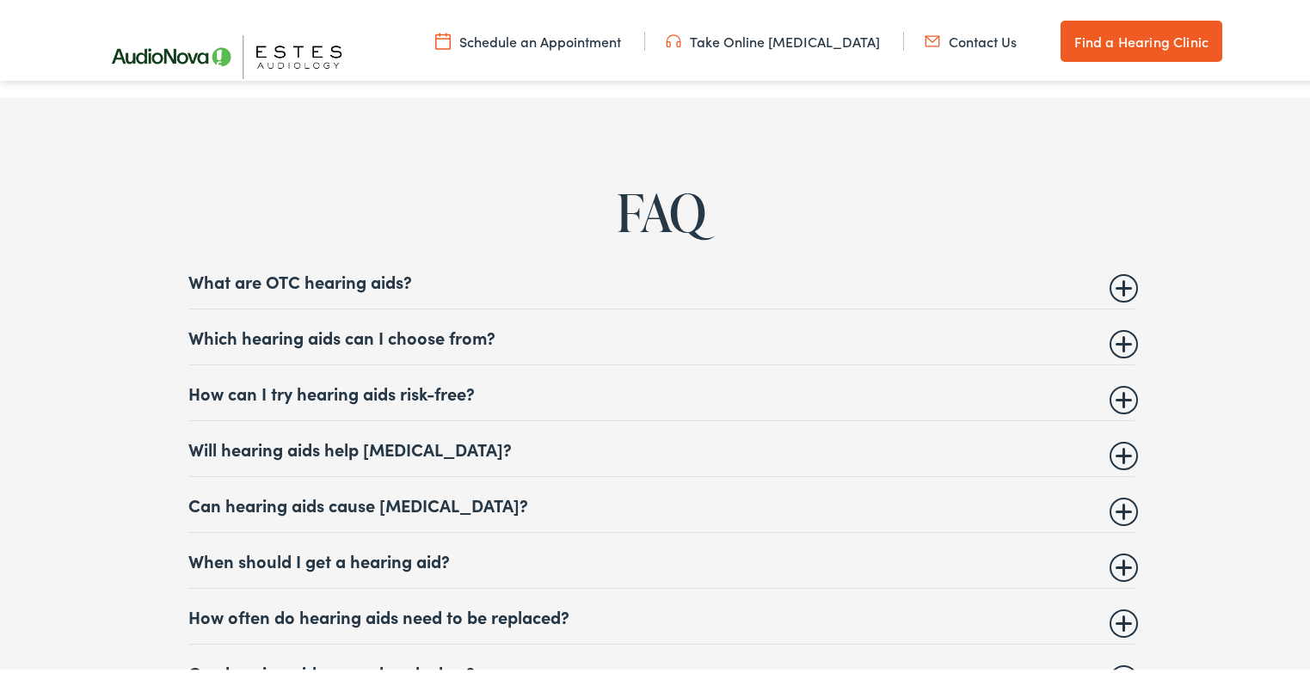
scroll to position [6537, 0]
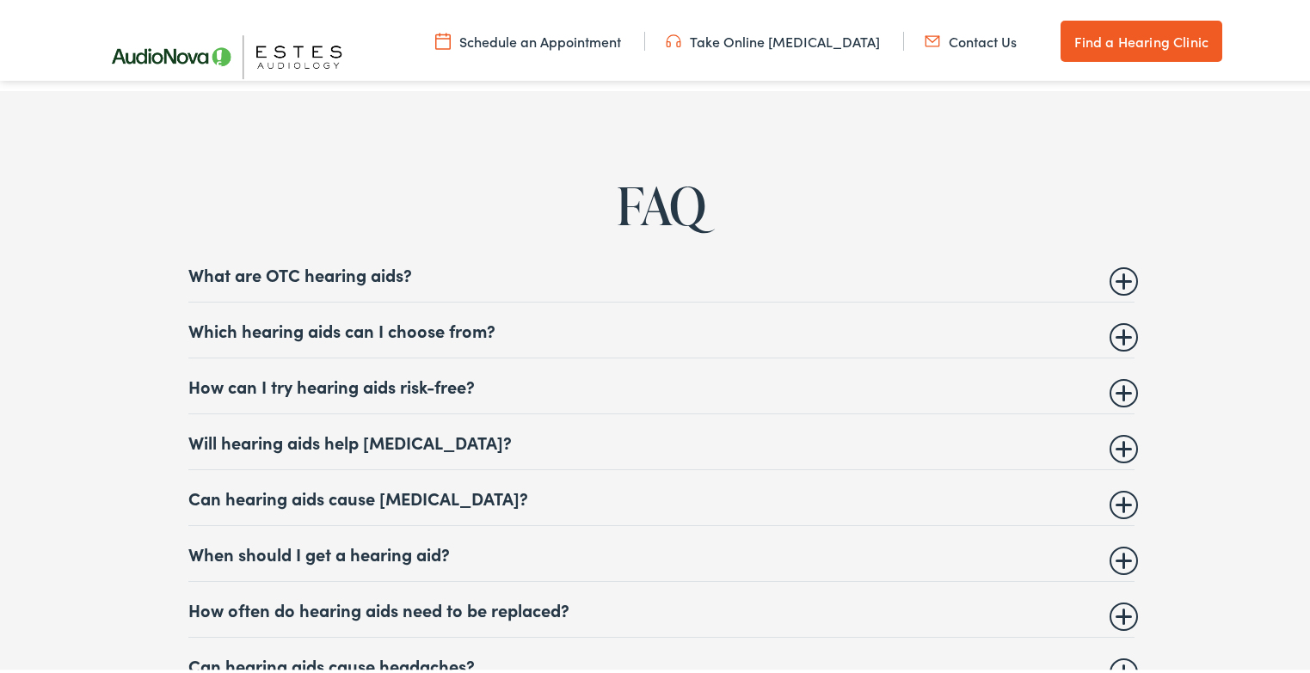
click at [1118, 317] on summary "Which hearing aids can I choose from?" at bounding box center [661, 327] width 946 height 21
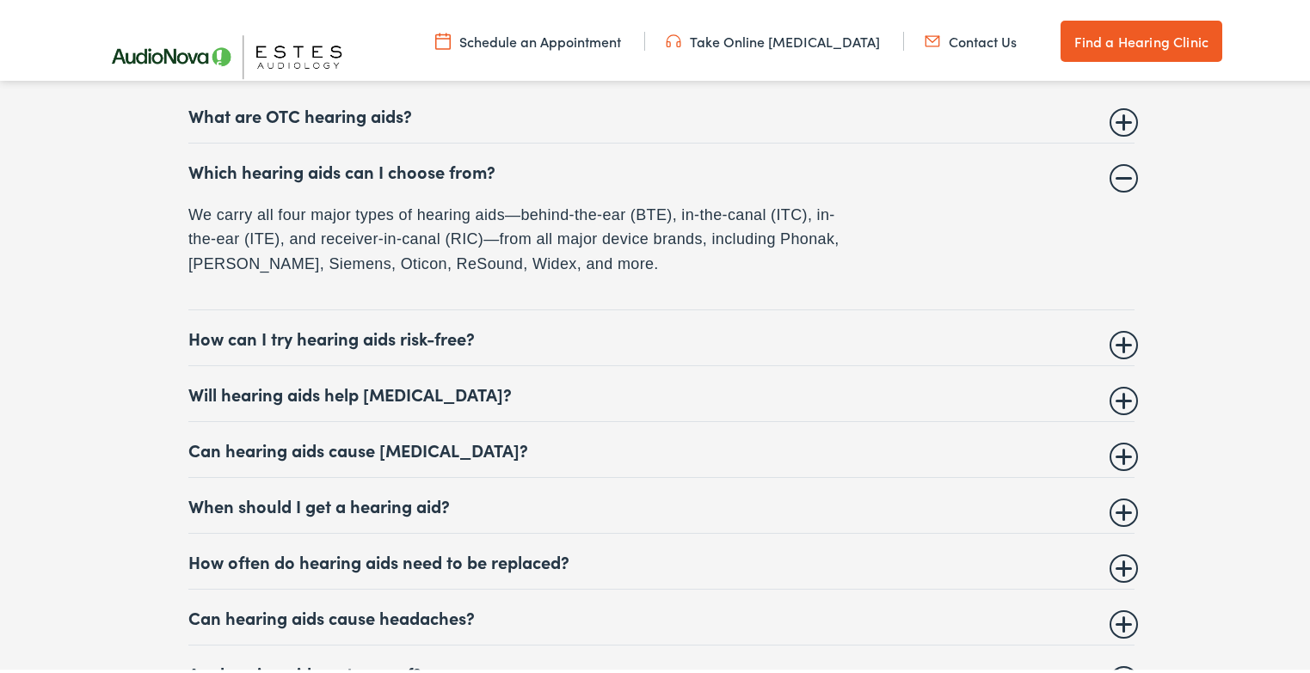
scroll to position [6709, 0]
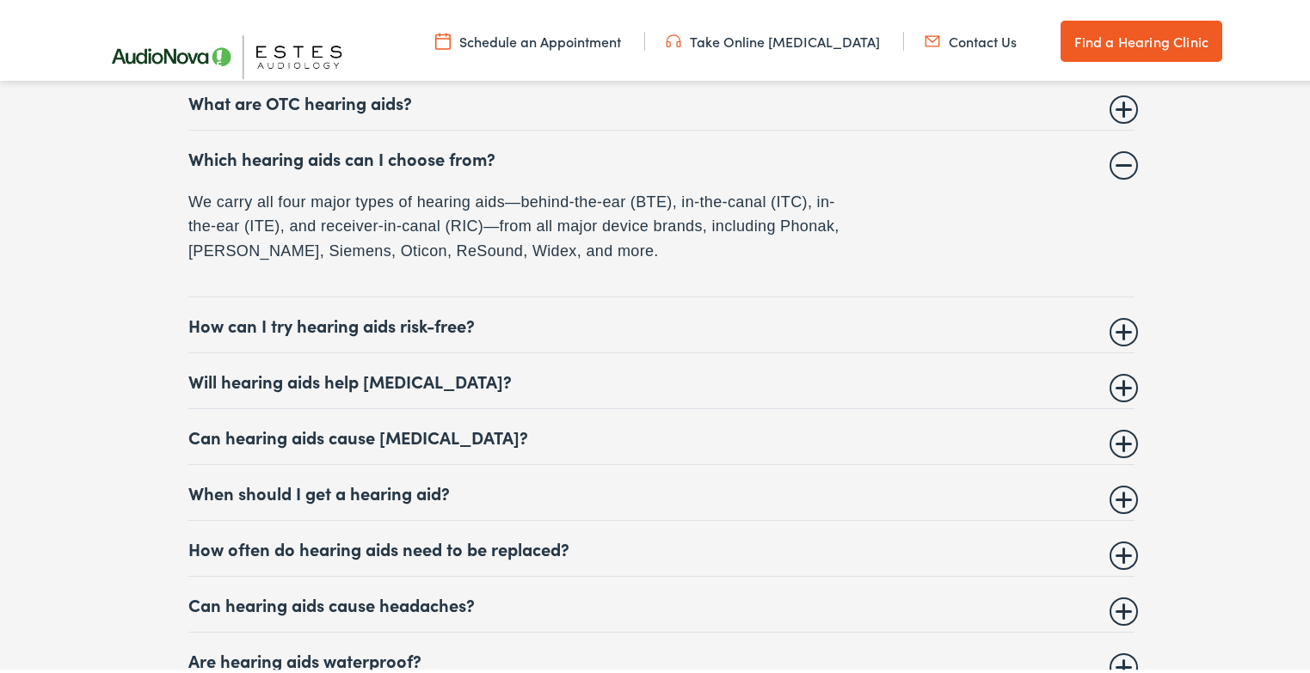
click at [1119, 316] on summary "How can I try hearing aids risk-free?" at bounding box center [661, 321] width 946 height 21
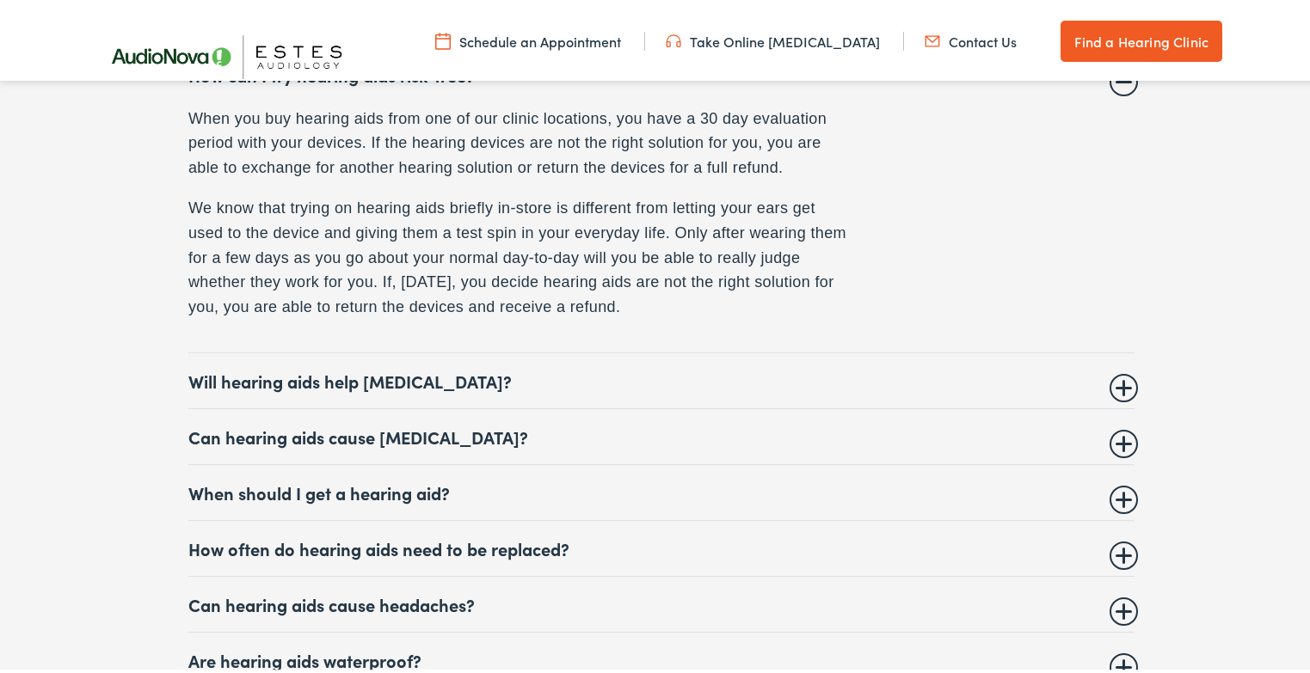
scroll to position [6881, 0]
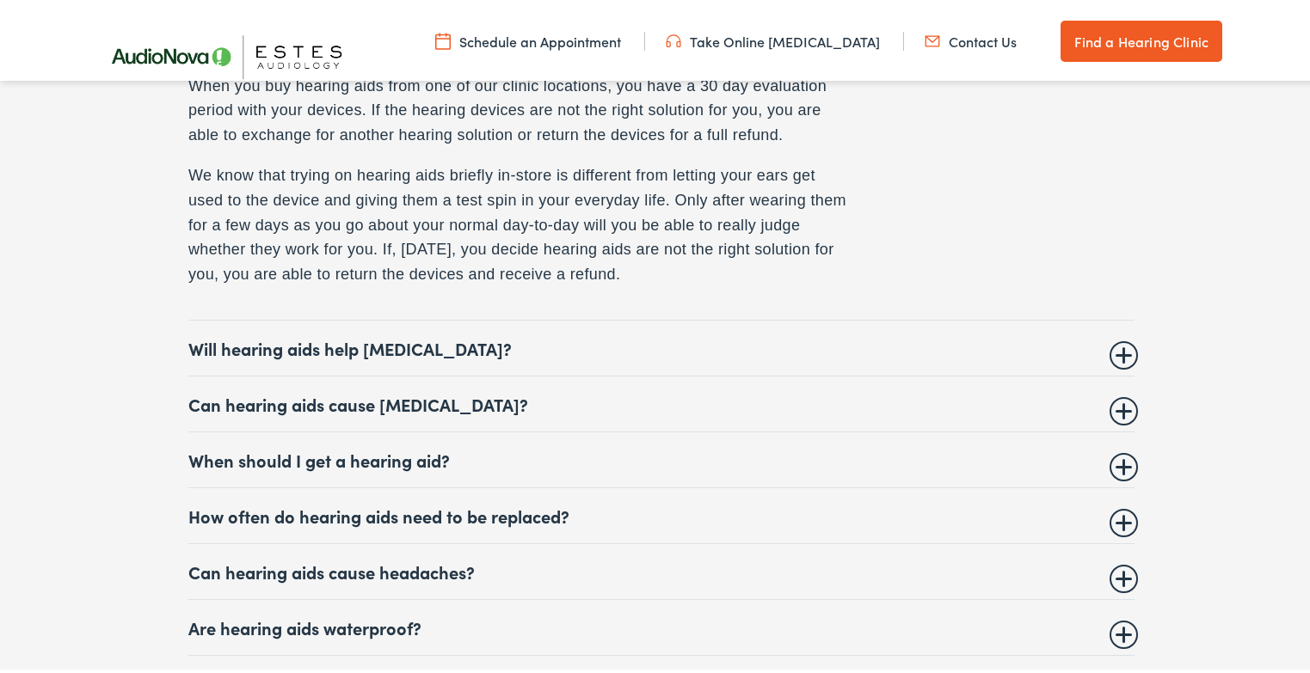
click at [1121, 347] on details "Will hearing aids help tinnitus? Tinnitus is often a symptom of hearing loss. F…" at bounding box center [661, 345] width 946 height 56
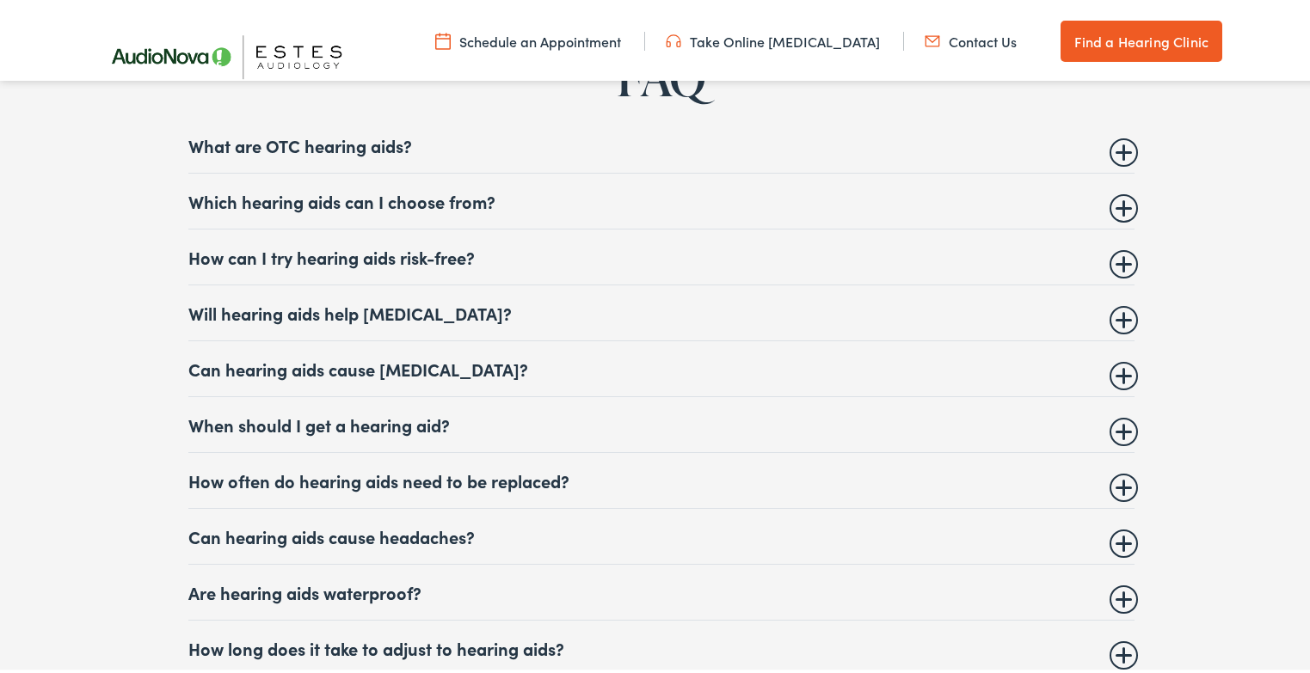
scroll to position [6623, 0]
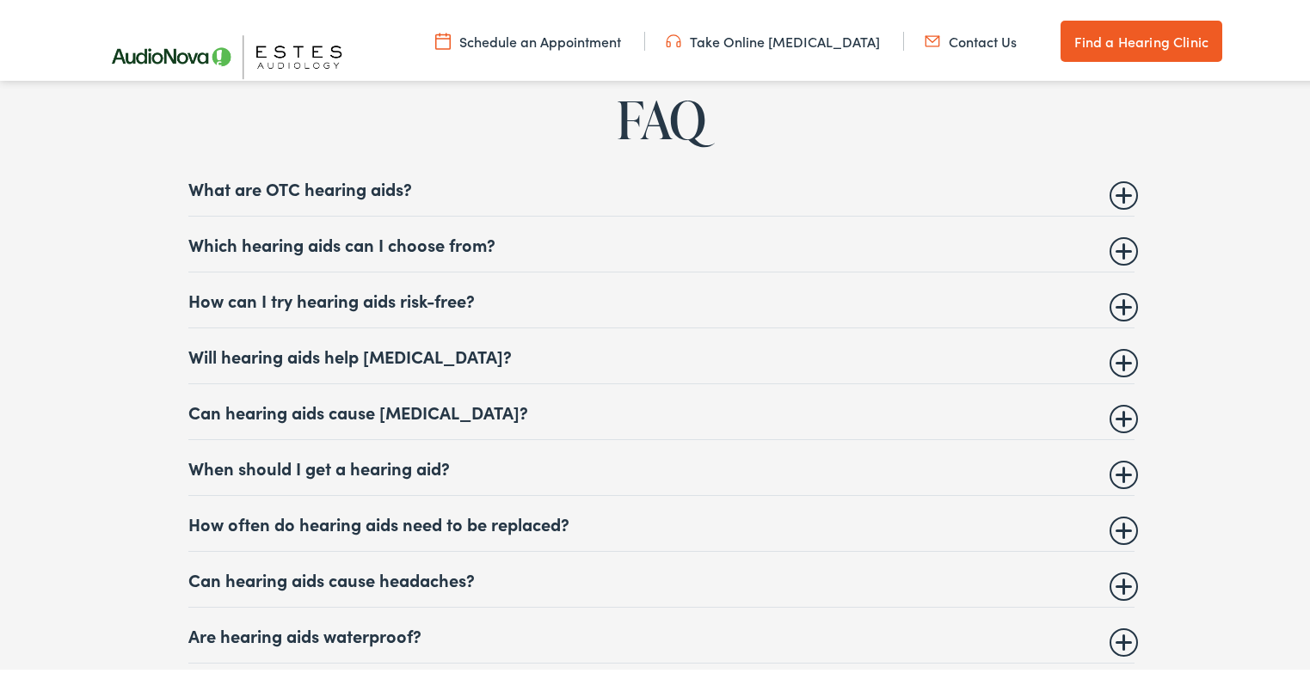
click at [1115, 344] on summary "Will hearing aids help tinnitus?" at bounding box center [661, 352] width 946 height 21
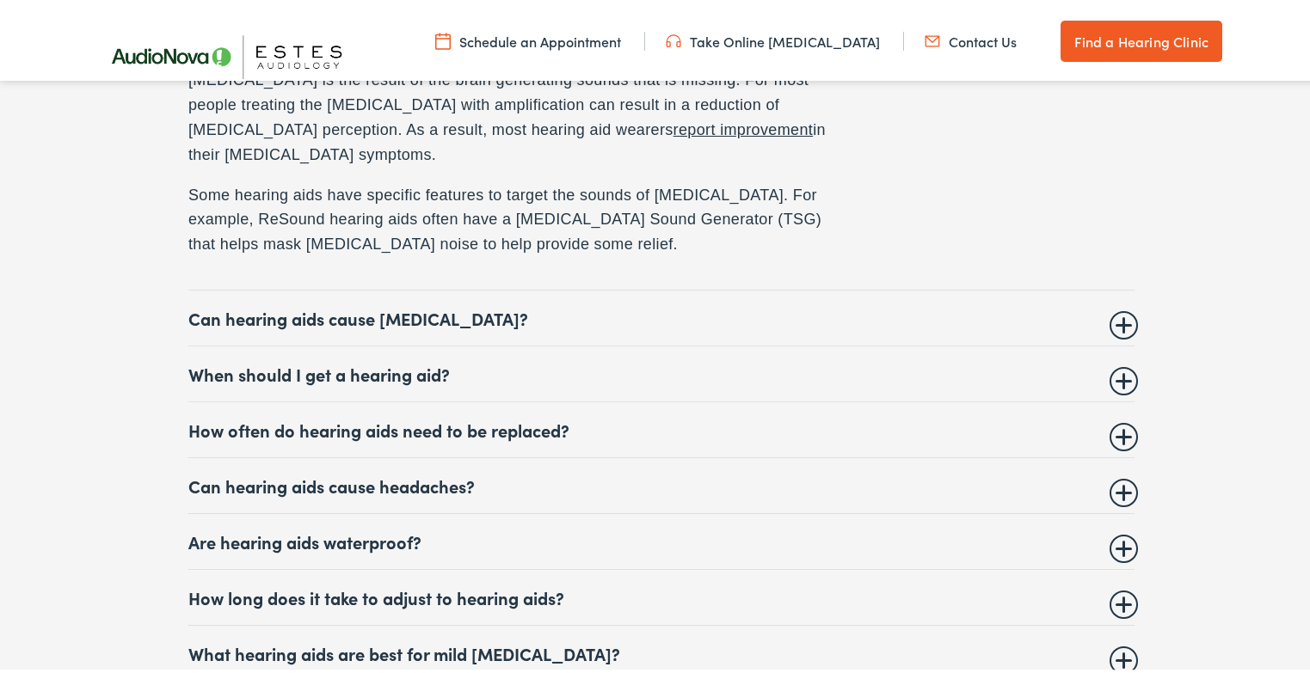
scroll to position [7053, 0]
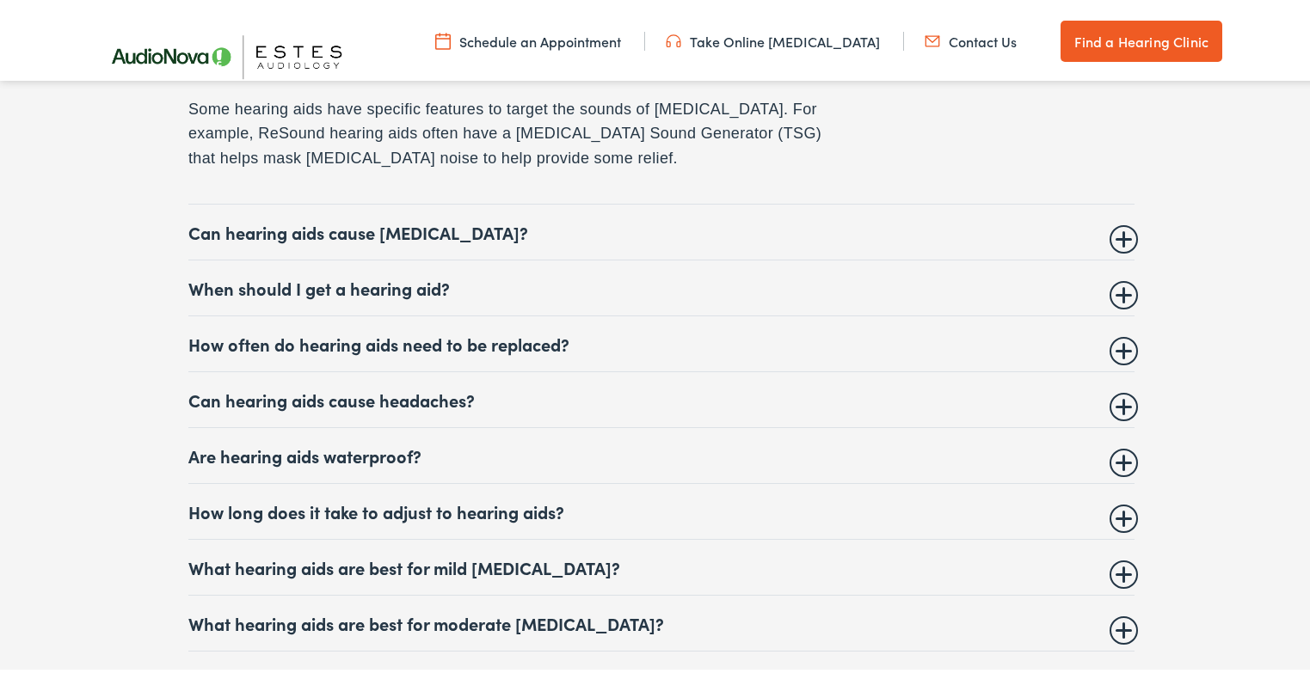
click at [1114, 274] on summary "When should I get a hearing aid?" at bounding box center [661, 284] width 946 height 21
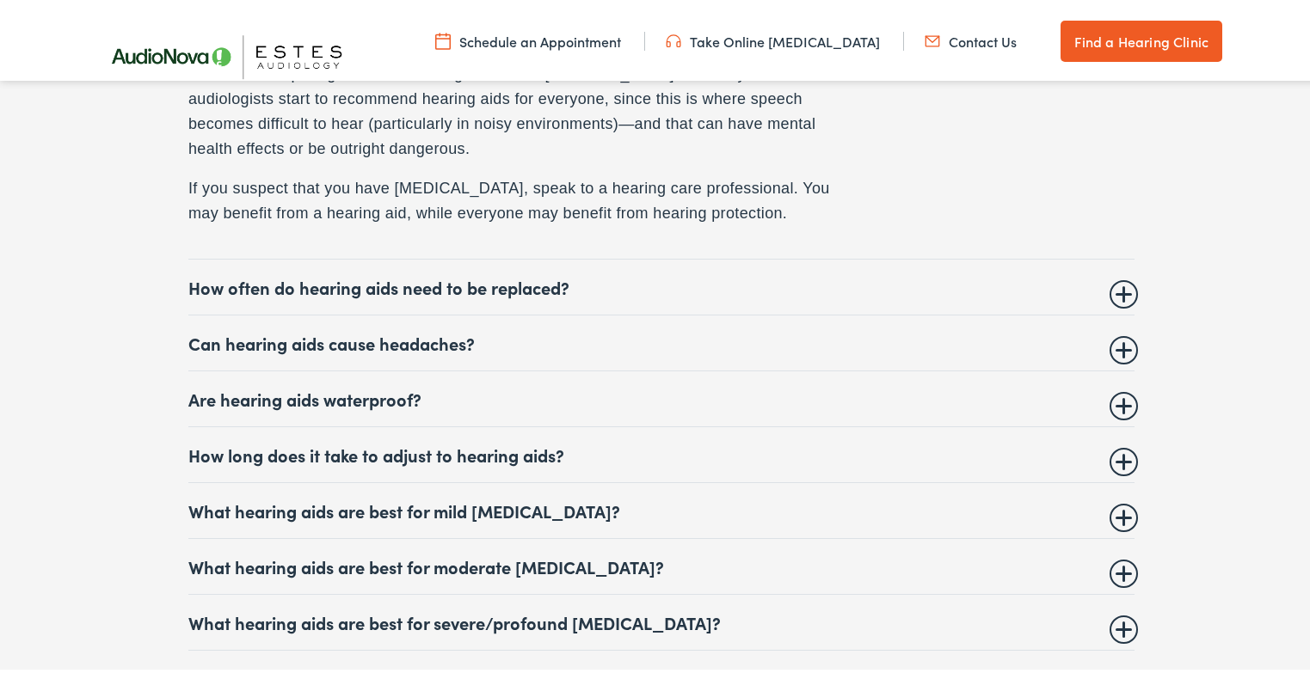
scroll to position [7118, 0]
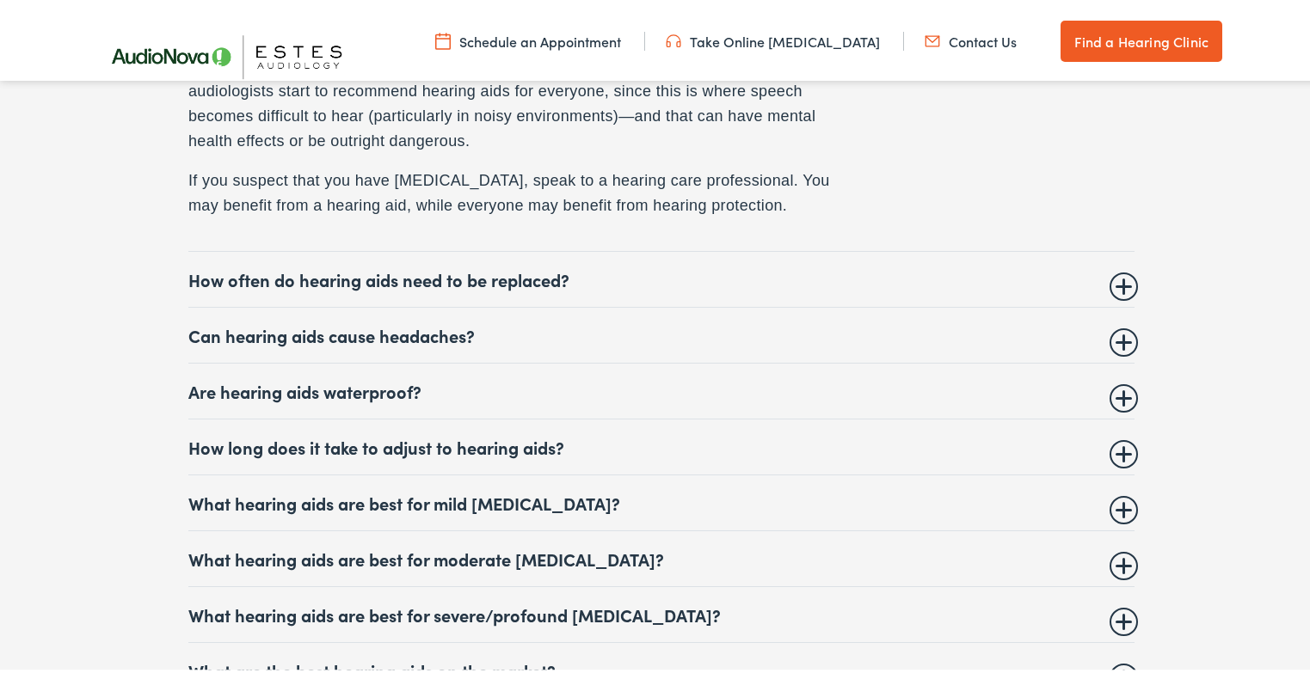
click at [1124, 272] on summary "How often do hearing aids need to be replaced?" at bounding box center [661, 276] width 946 height 21
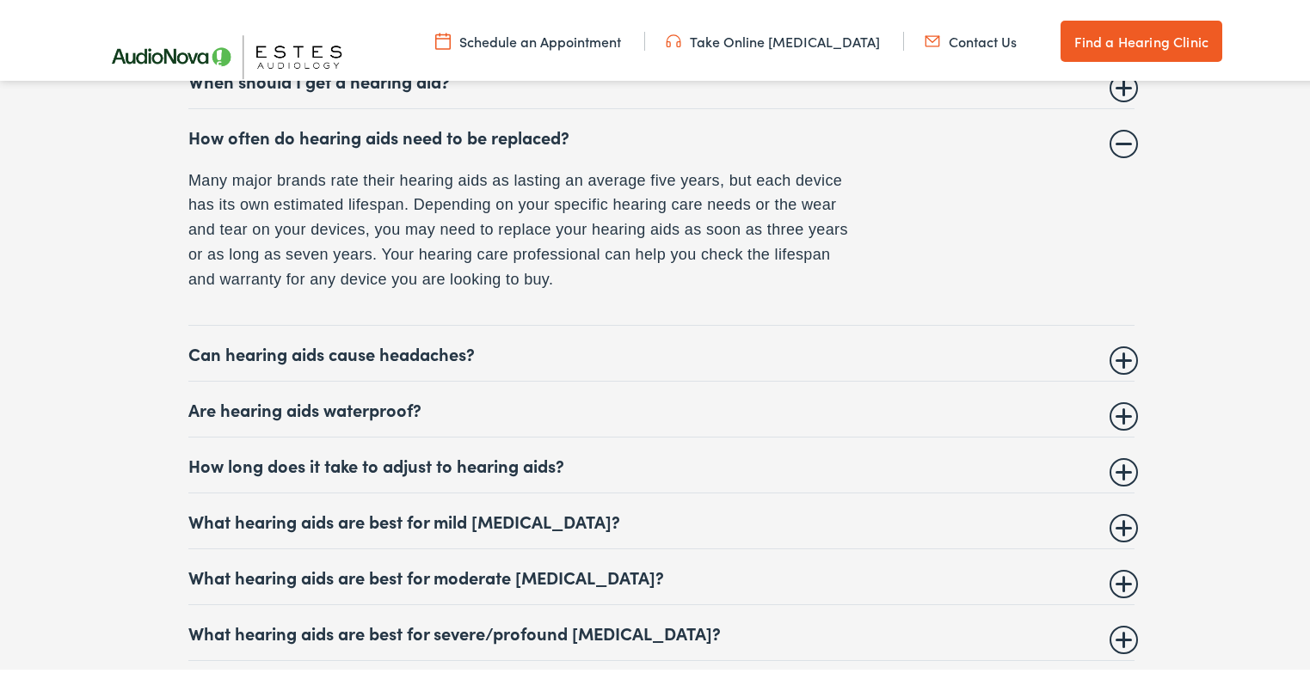
scroll to position [7096, 0]
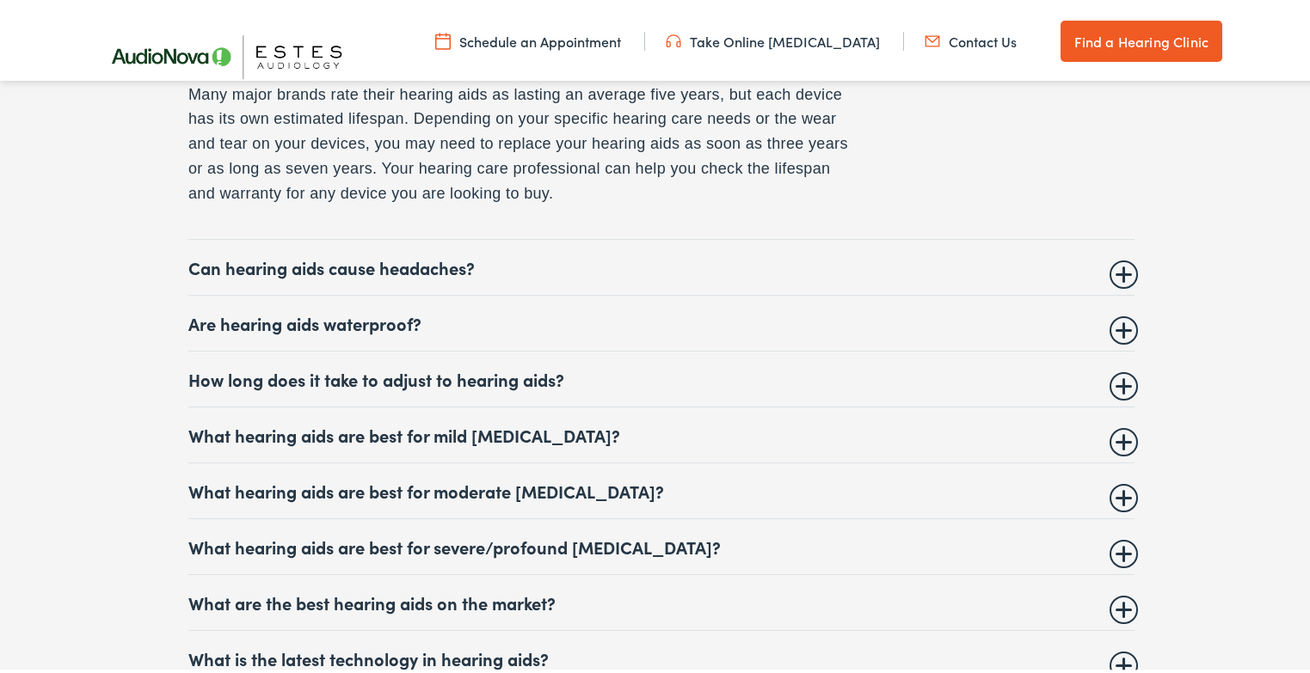
click at [1116, 315] on summary "Are hearing aids waterproof?" at bounding box center [661, 320] width 946 height 21
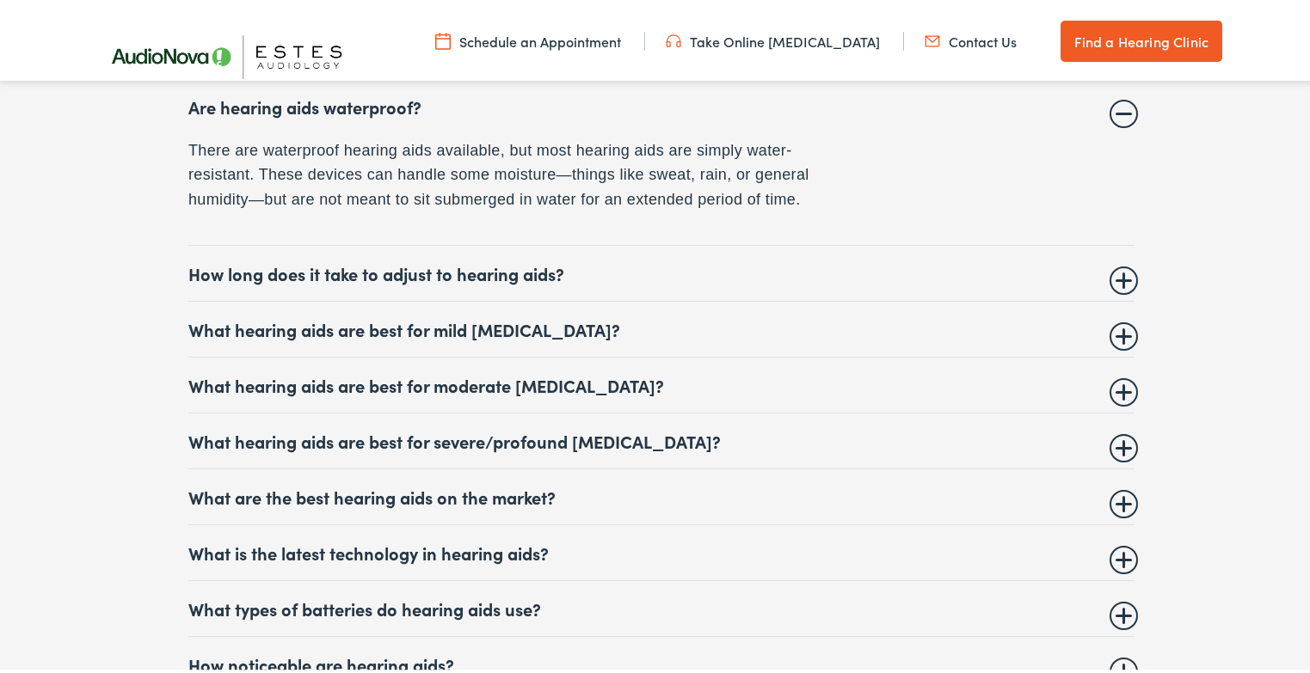
scroll to position [7182, 0]
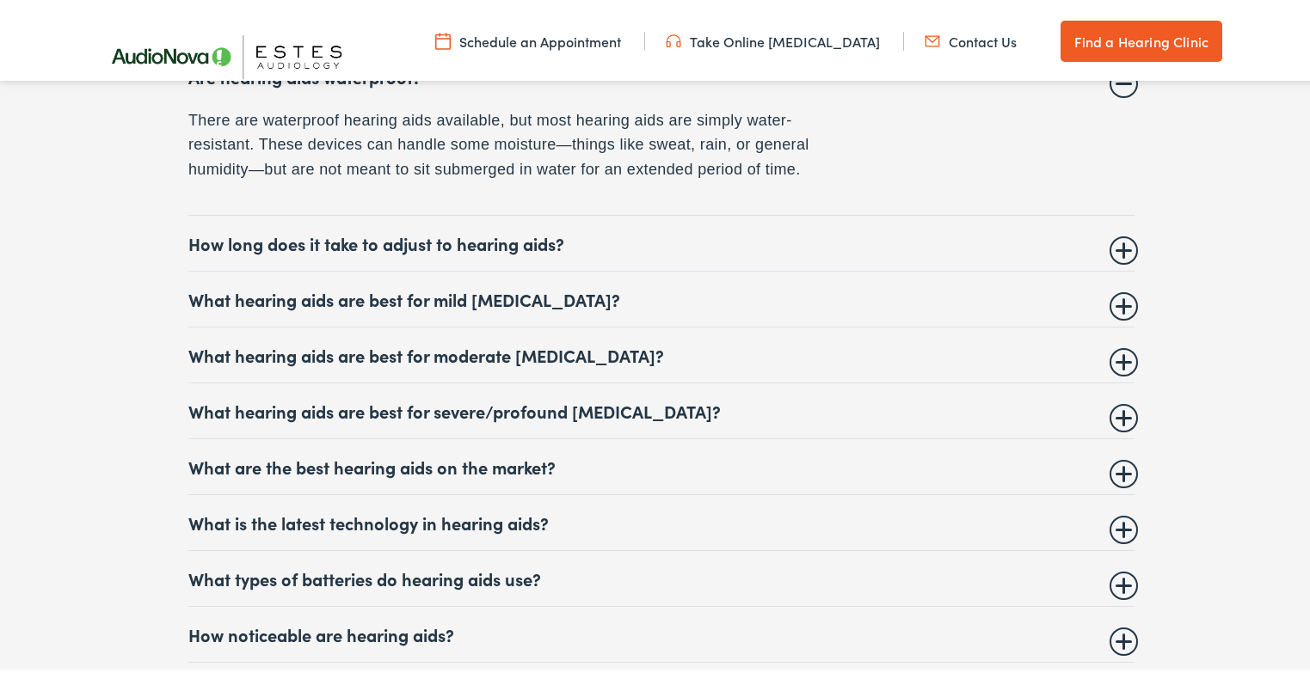
click at [1116, 231] on summary "How long does it take to adjust to hearing aids?" at bounding box center [661, 240] width 946 height 21
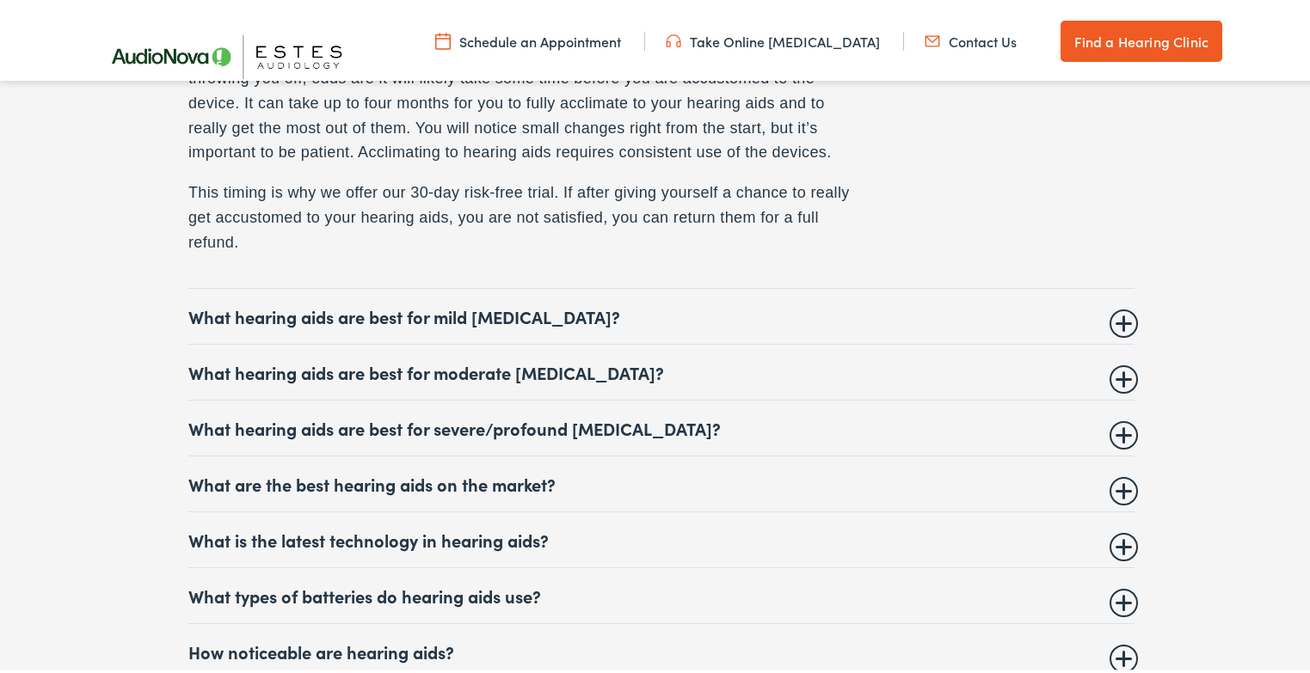
scroll to position [7440, 0]
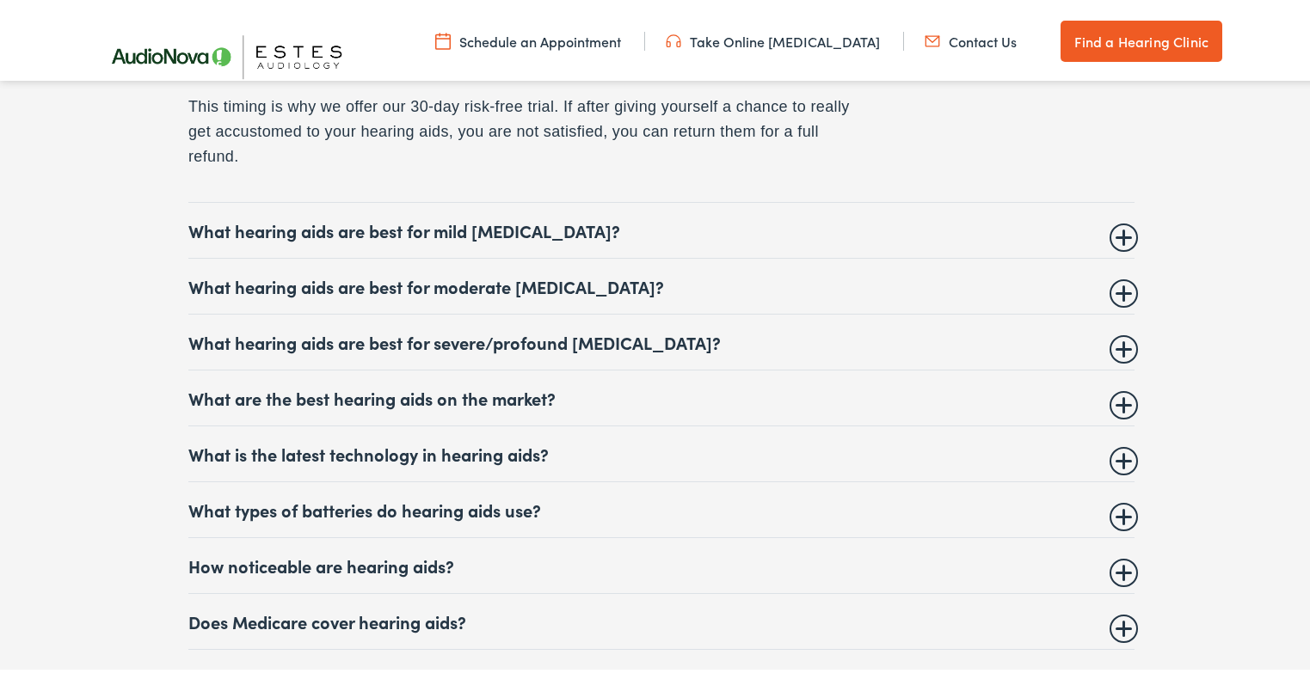
click at [1115, 338] on summary "What hearing aids are best for severe/profound hearing loss?" at bounding box center [661, 339] width 946 height 21
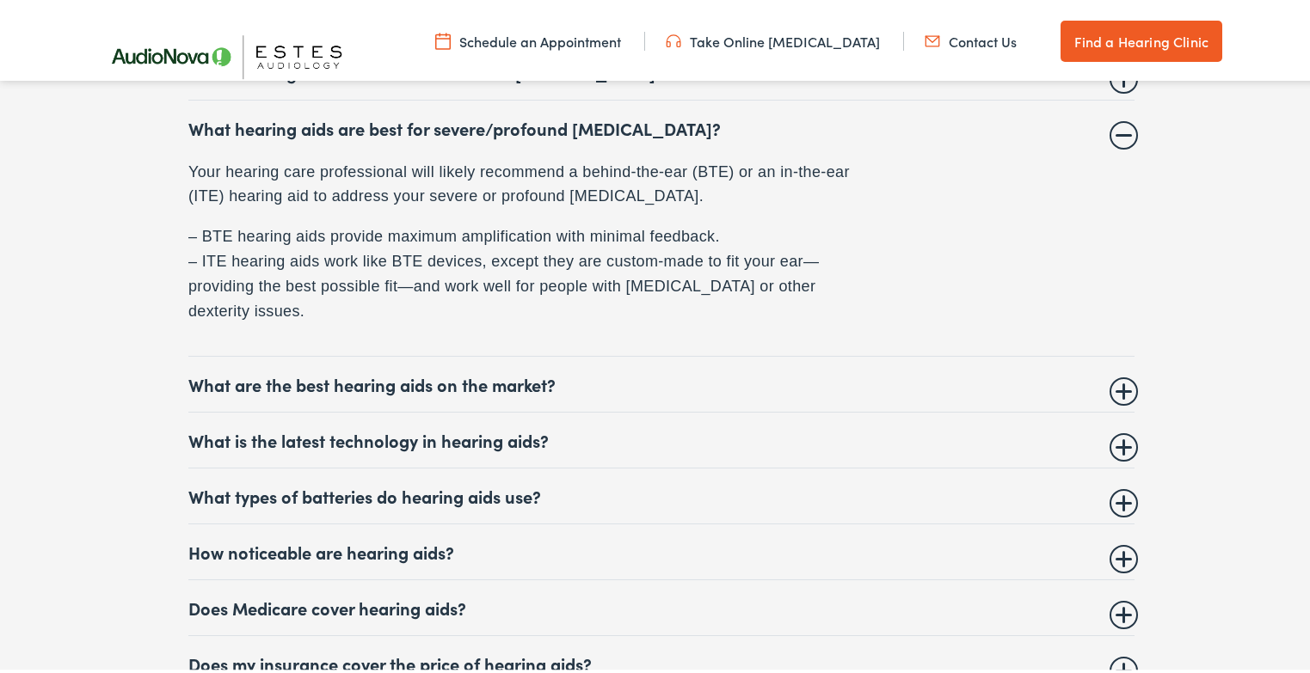
scroll to position [7419, 0]
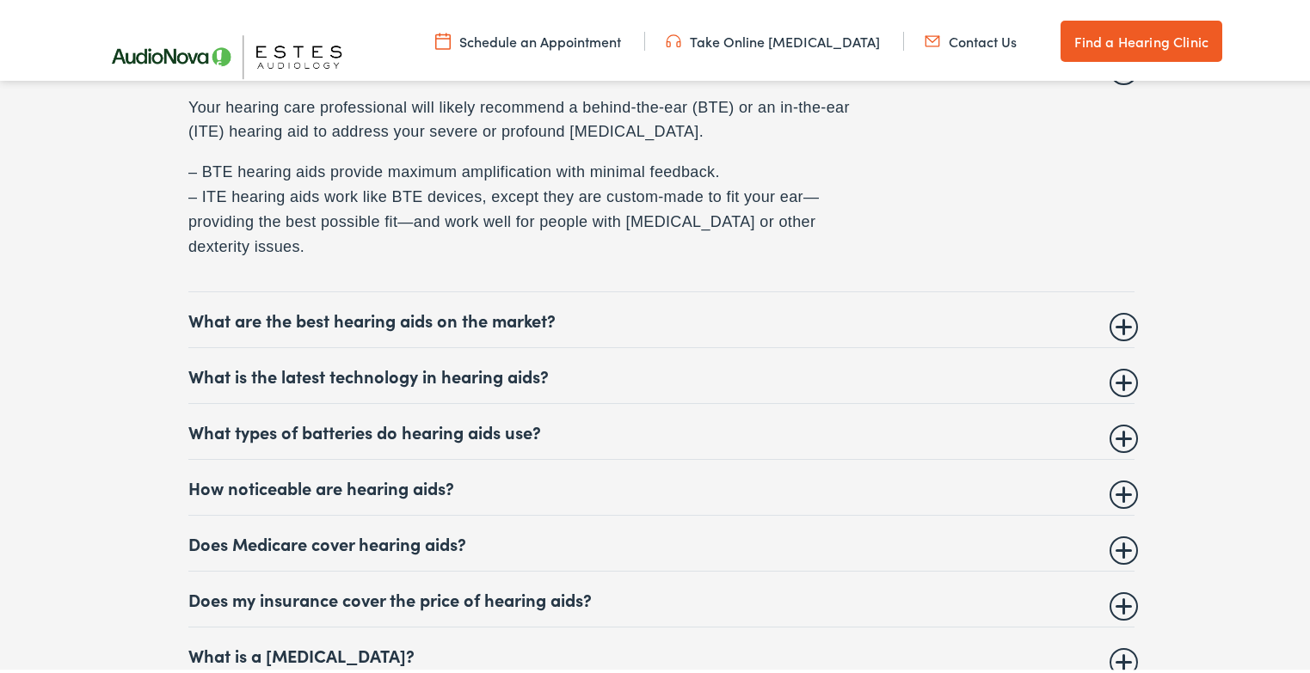
click at [1123, 314] on summary "What are the best hearing aids on the market?" at bounding box center [661, 316] width 946 height 21
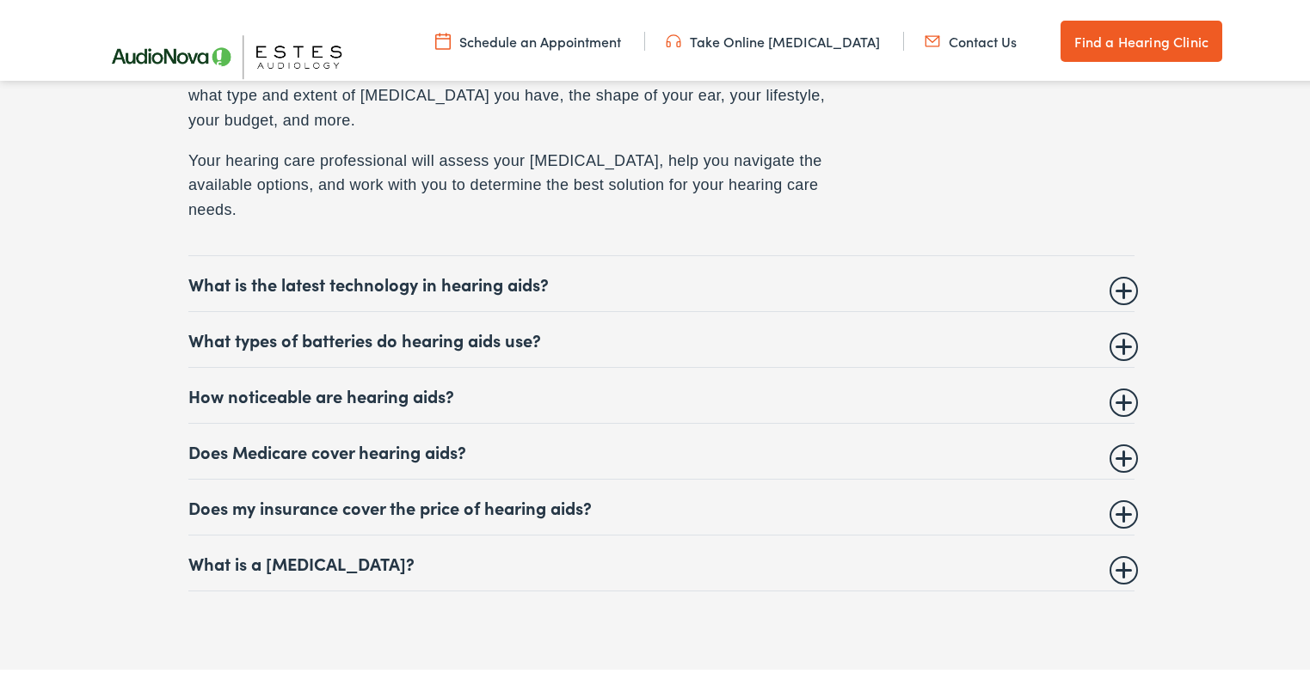
scroll to position [7591, 0]
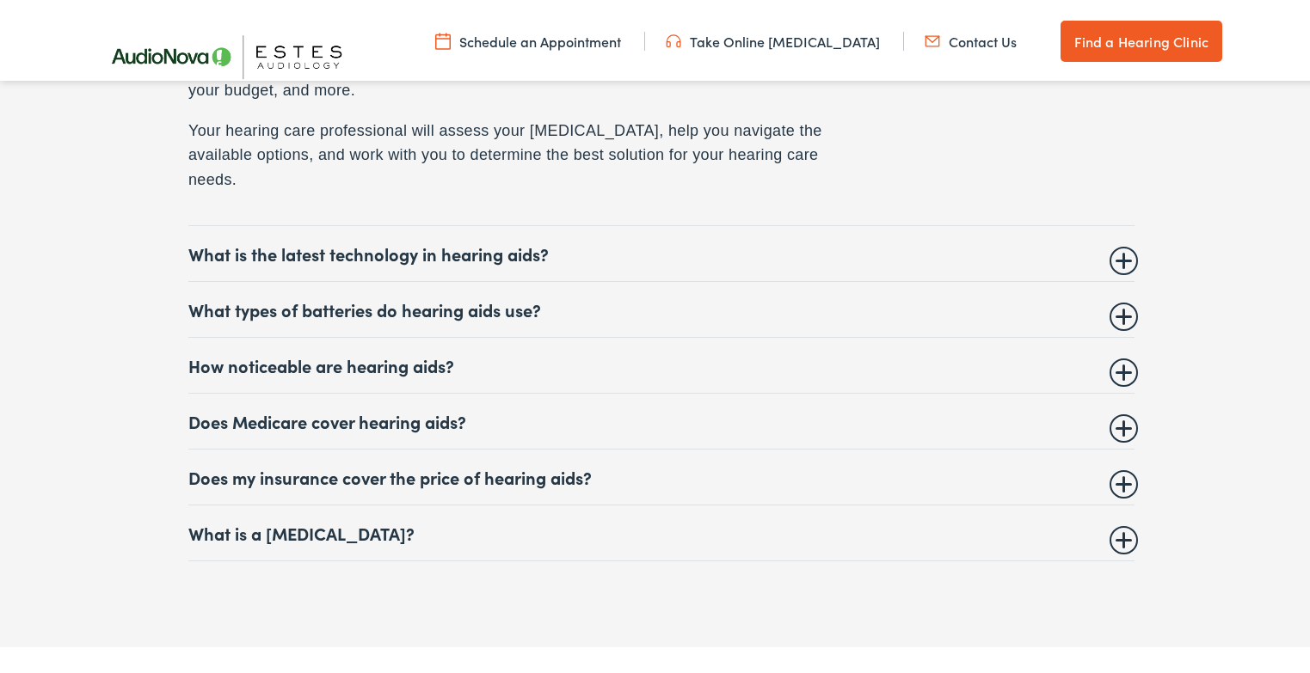
click at [1120, 408] on summary "Does Medicare cover hearing aids?" at bounding box center [661, 418] width 946 height 21
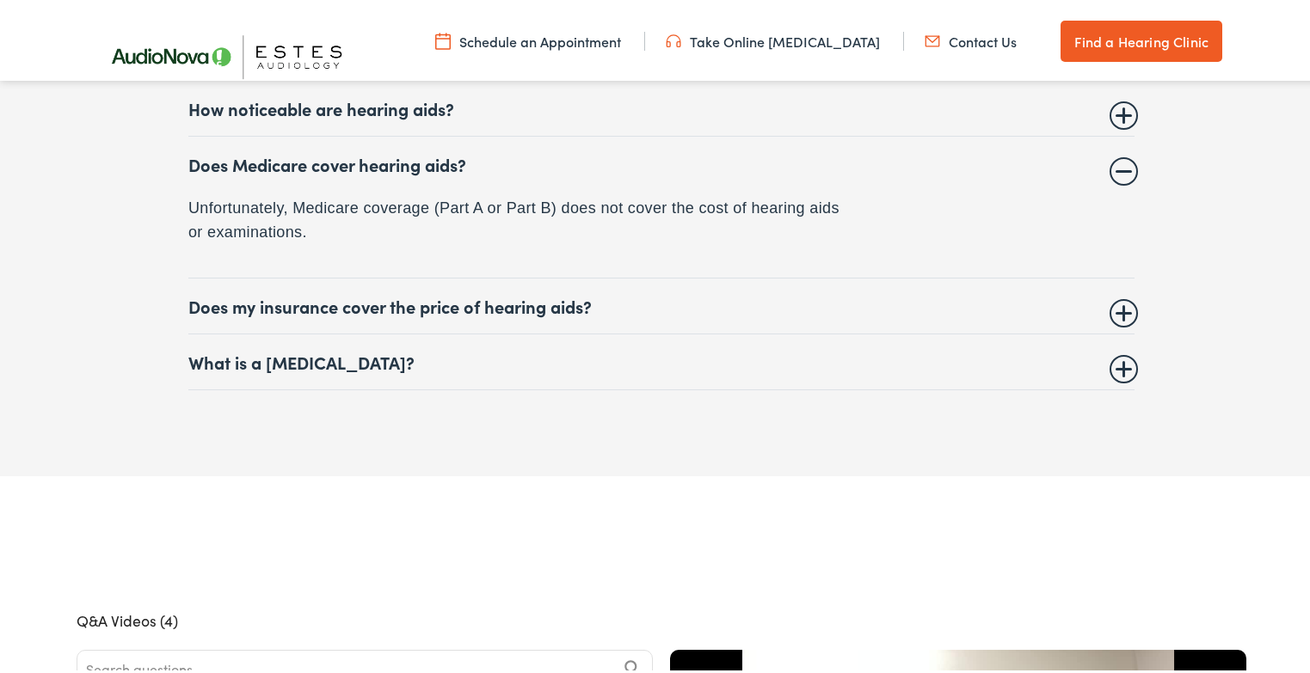
scroll to position [7569, 0]
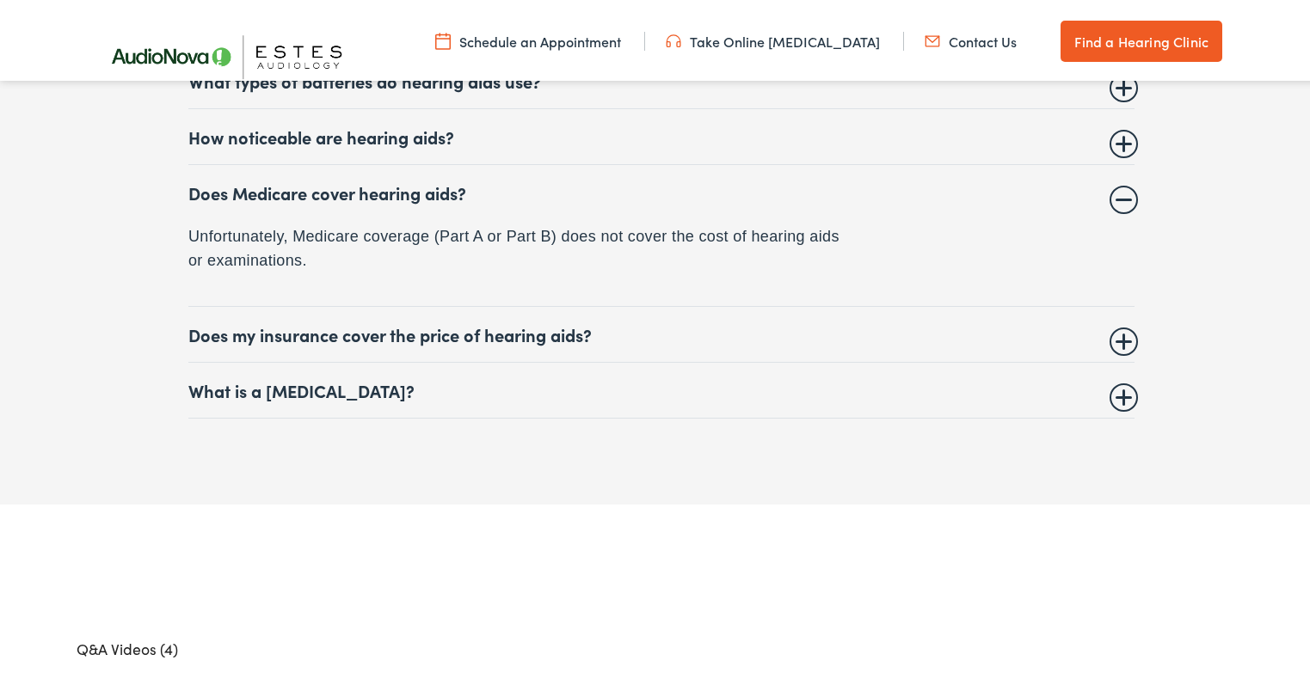
click at [1117, 329] on summary "Does my insurance cover the price of hearing aids?" at bounding box center [661, 331] width 946 height 21
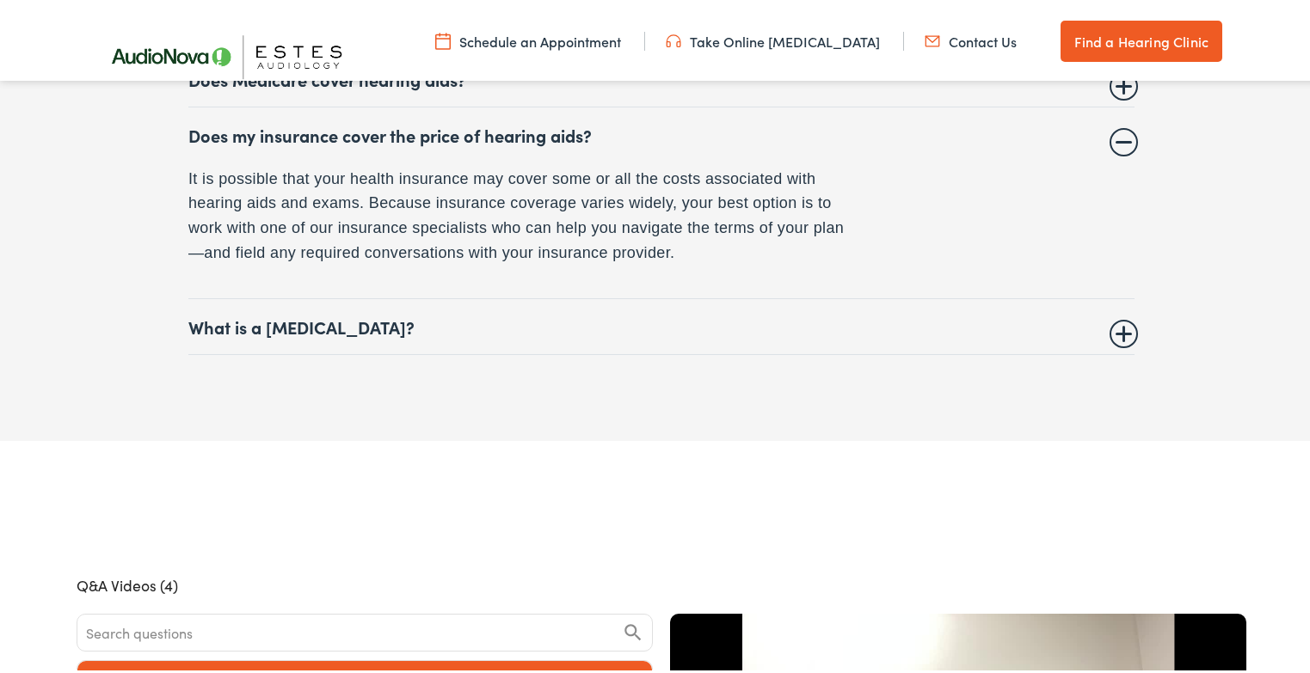
scroll to position [7655, 0]
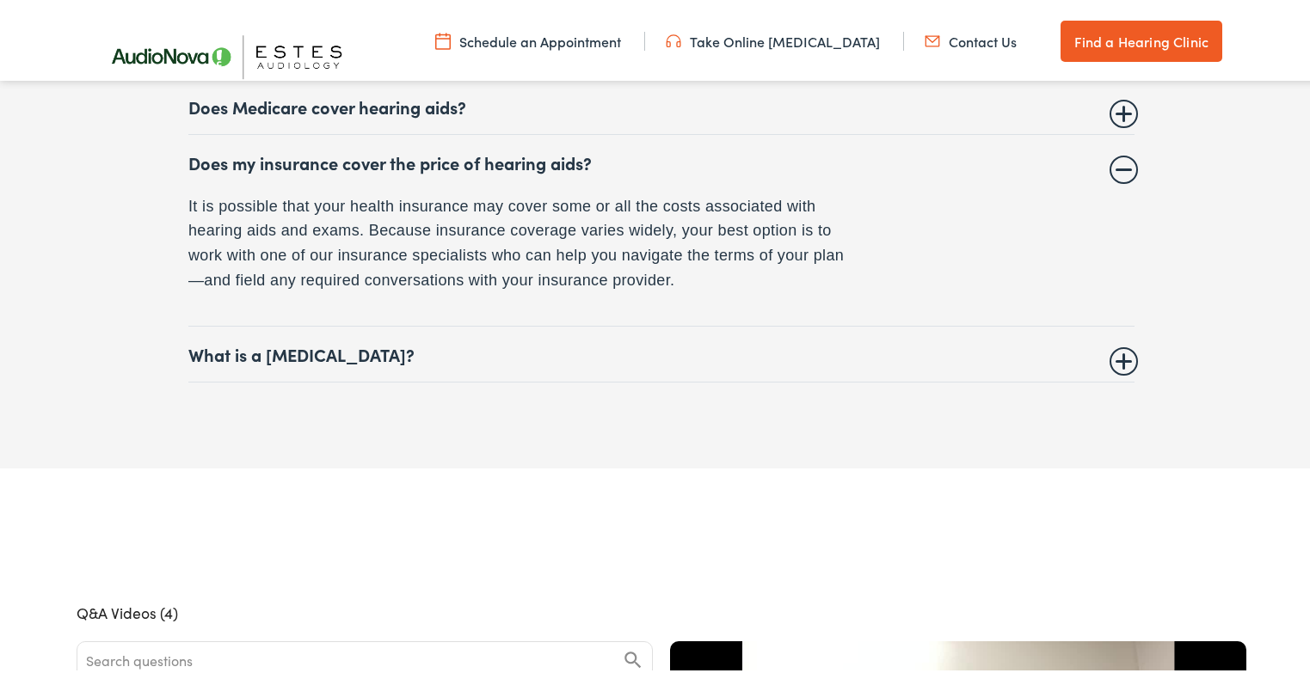
click at [1116, 349] on summary "What is a hearing test?" at bounding box center [661, 351] width 946 height 21
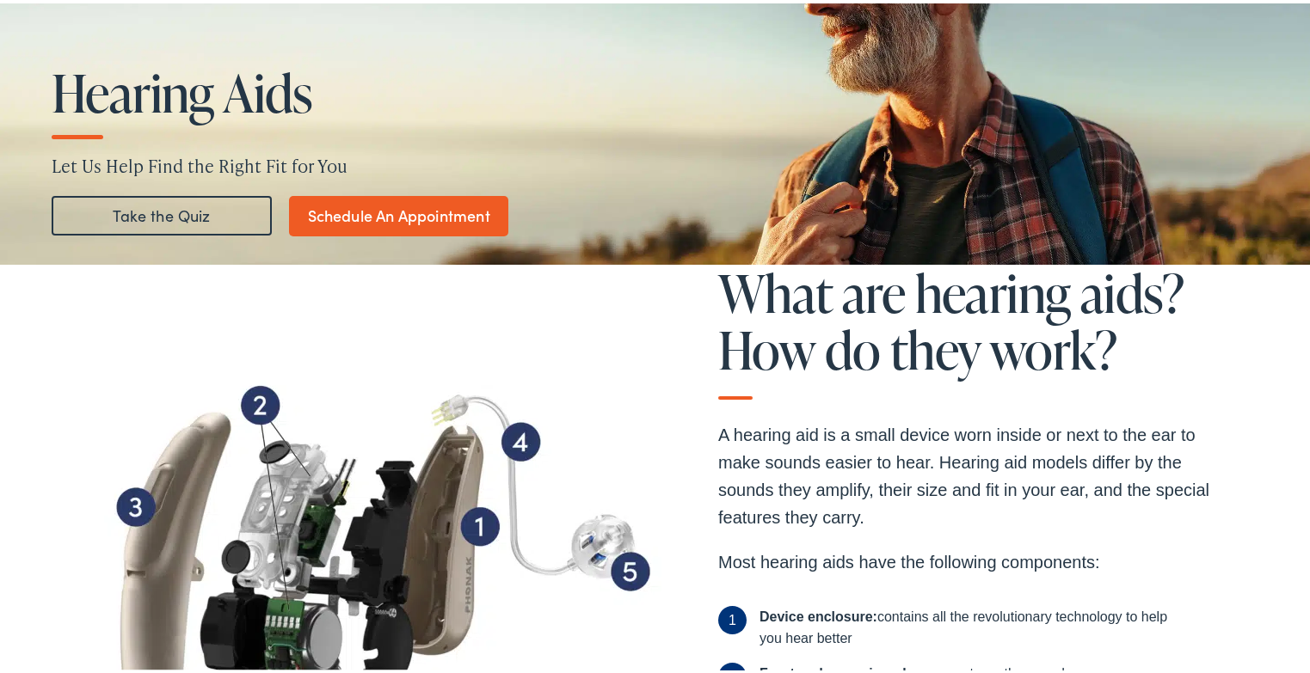
scroll to position [0, 0]
